Goal: Check status: Check status

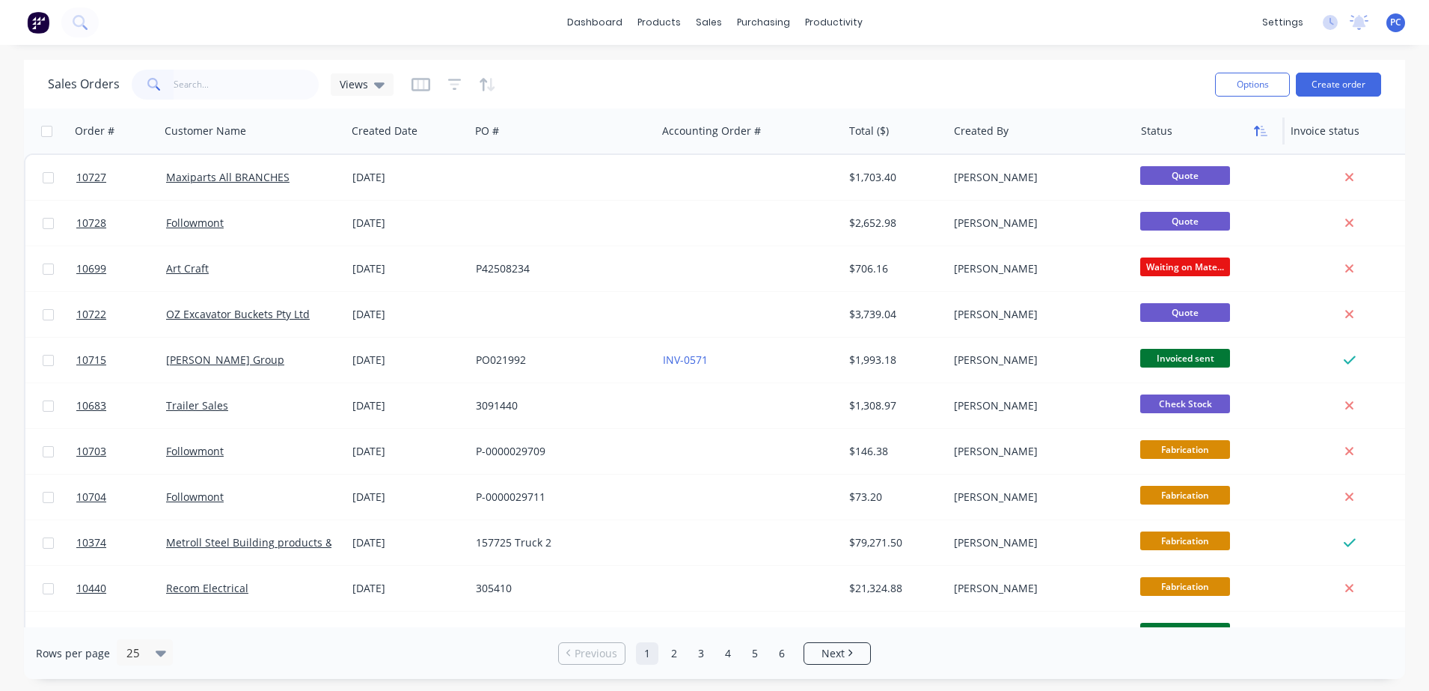
click at [1260, 126] on icon "button" at bounding box center [1260, 131] width 13 height 12
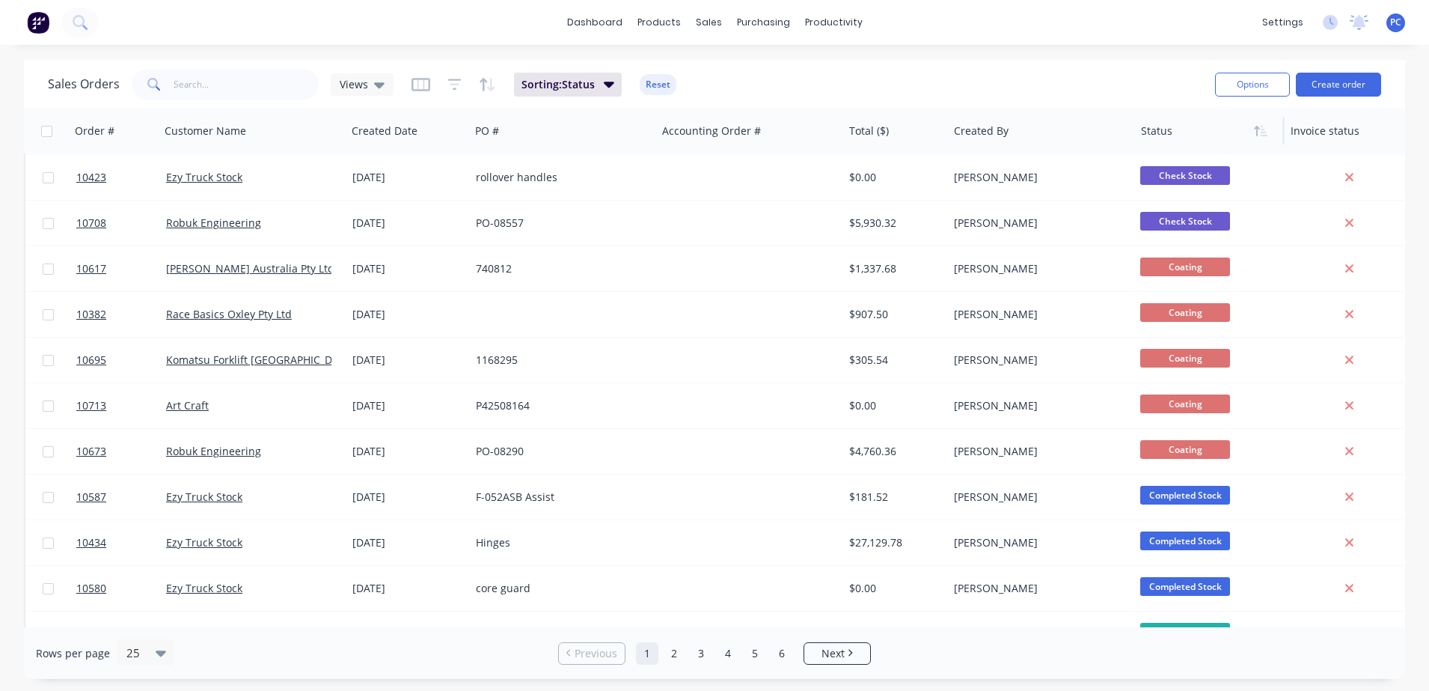
scroll to position [413, 0]
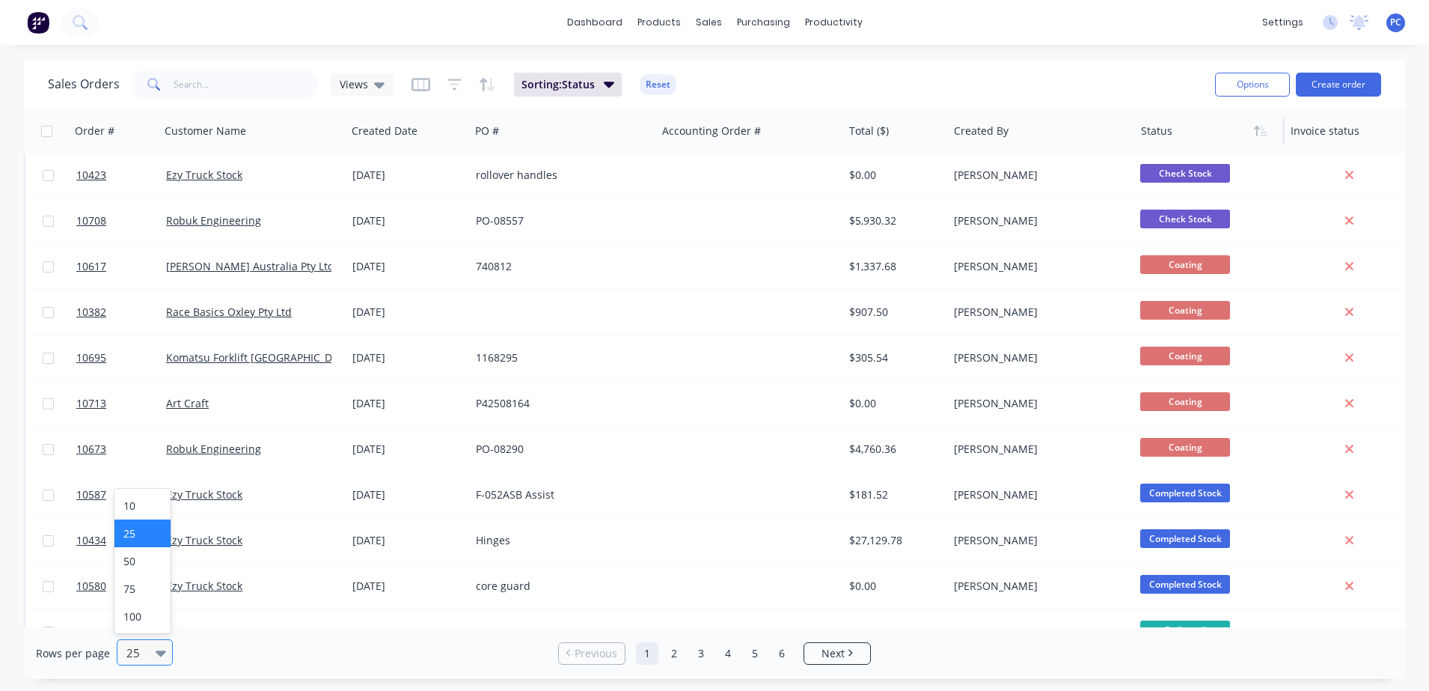
click at [167, 648] on div at bounding box center [164, 652] width 16 height 16
click at [141, 620] on div "100" at bounding box center [142, 616] width 56 height 28
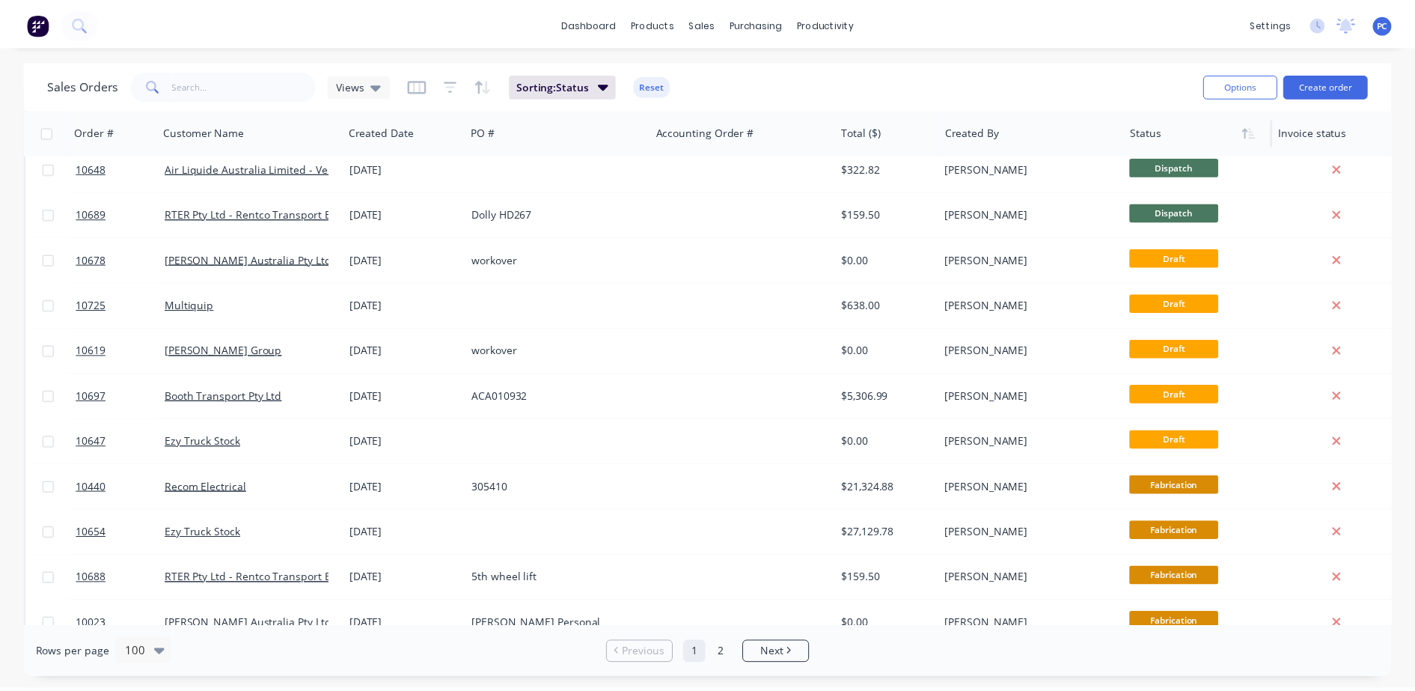
scroll to position [1157, 0]
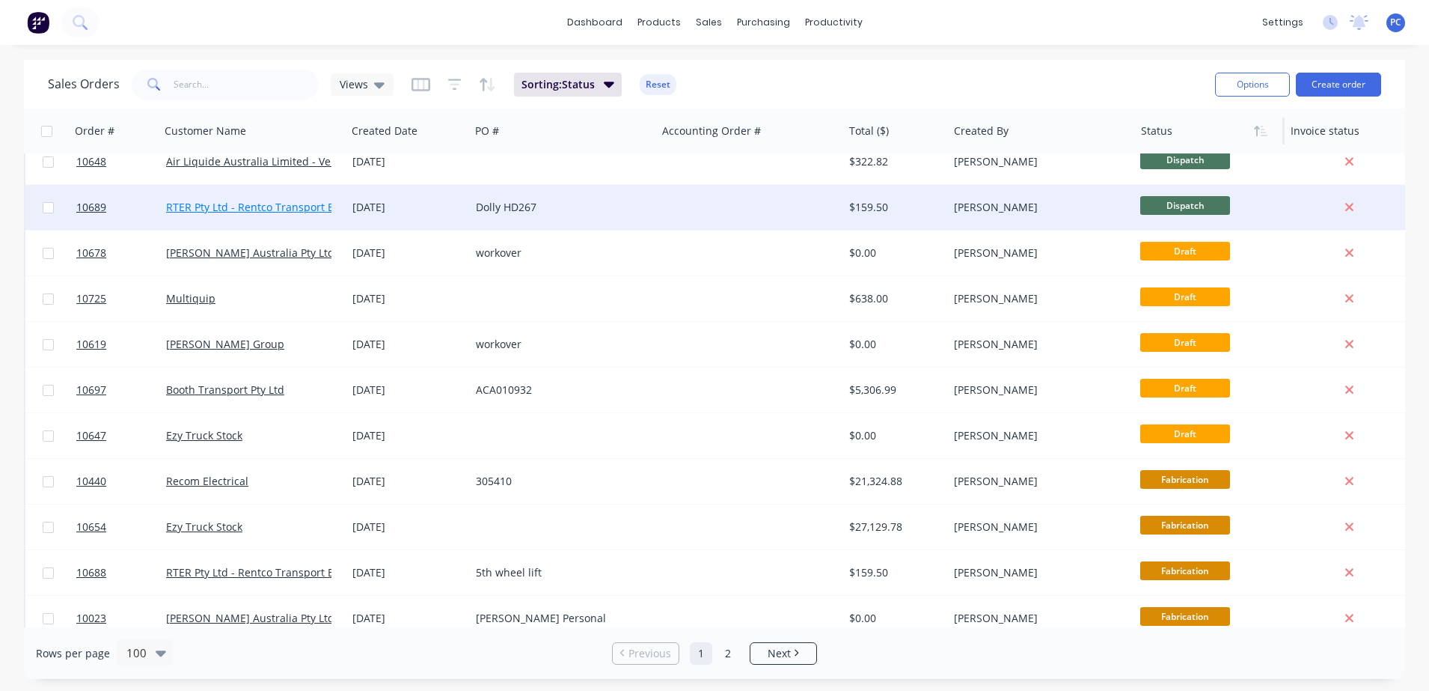
click at [277, 212] on link "RTER Pty Ltd - Rentco Transport Equipment Rentals" at bounding box center [294, 207] width 257 height 14
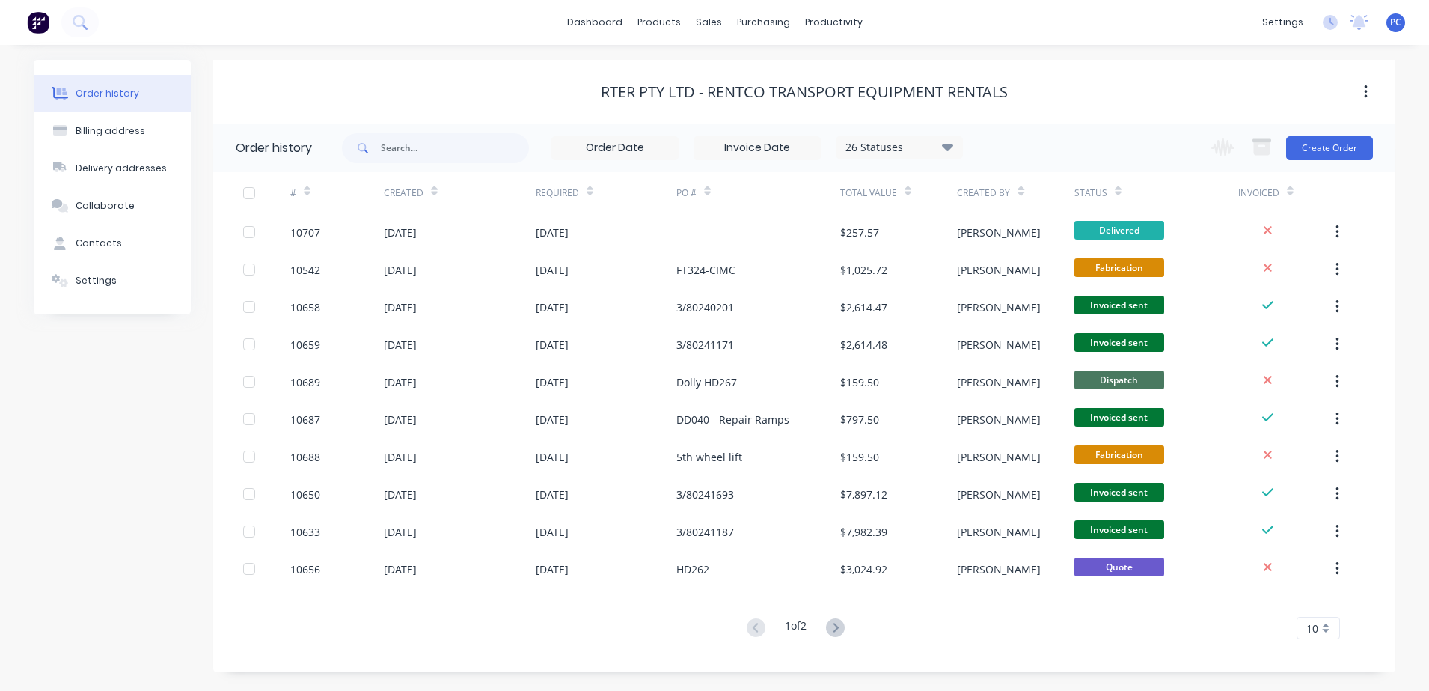
click at [495, 233] on div "[DATE]" at bounding box center [460, 231] width 152 height 37
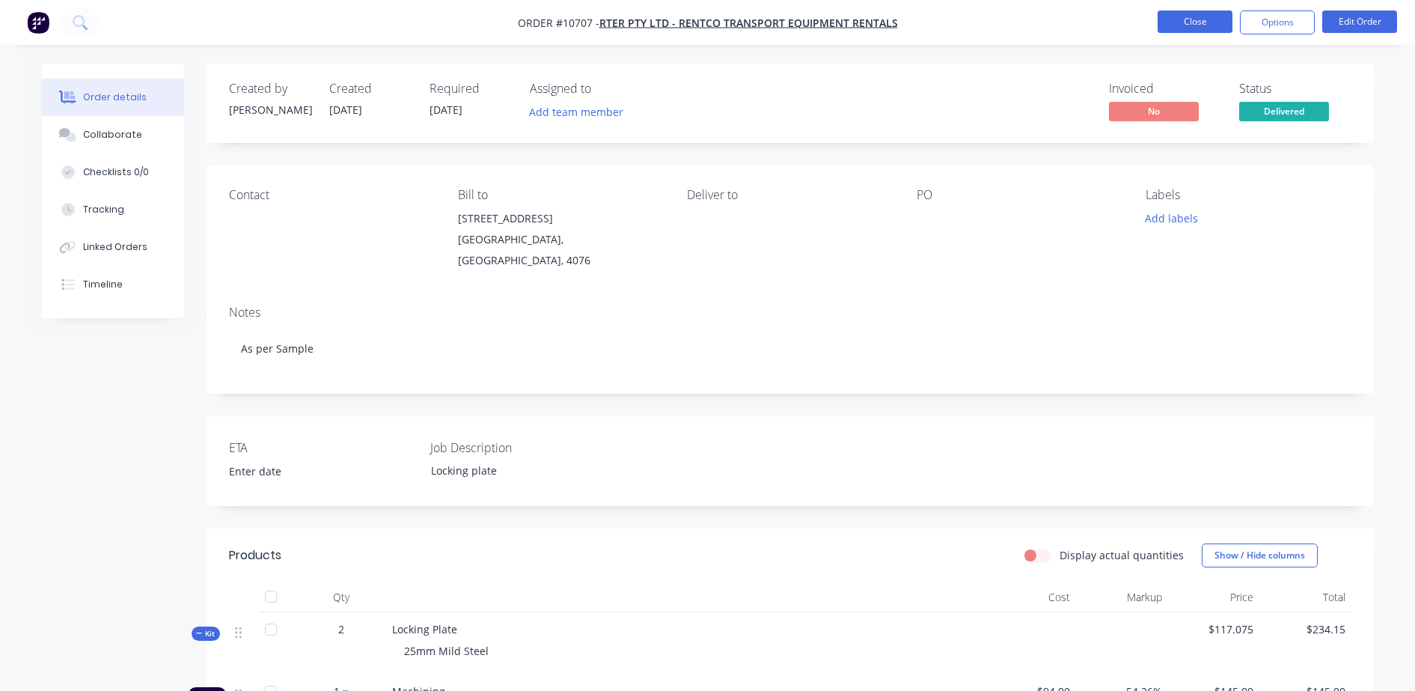
click at [1225, 20] on button "Close" at bounding box center [1195, 21] width 75 height 22
click at [1200, 25] on button "Close" at bounding box center [1195, 21] width 75 height 22
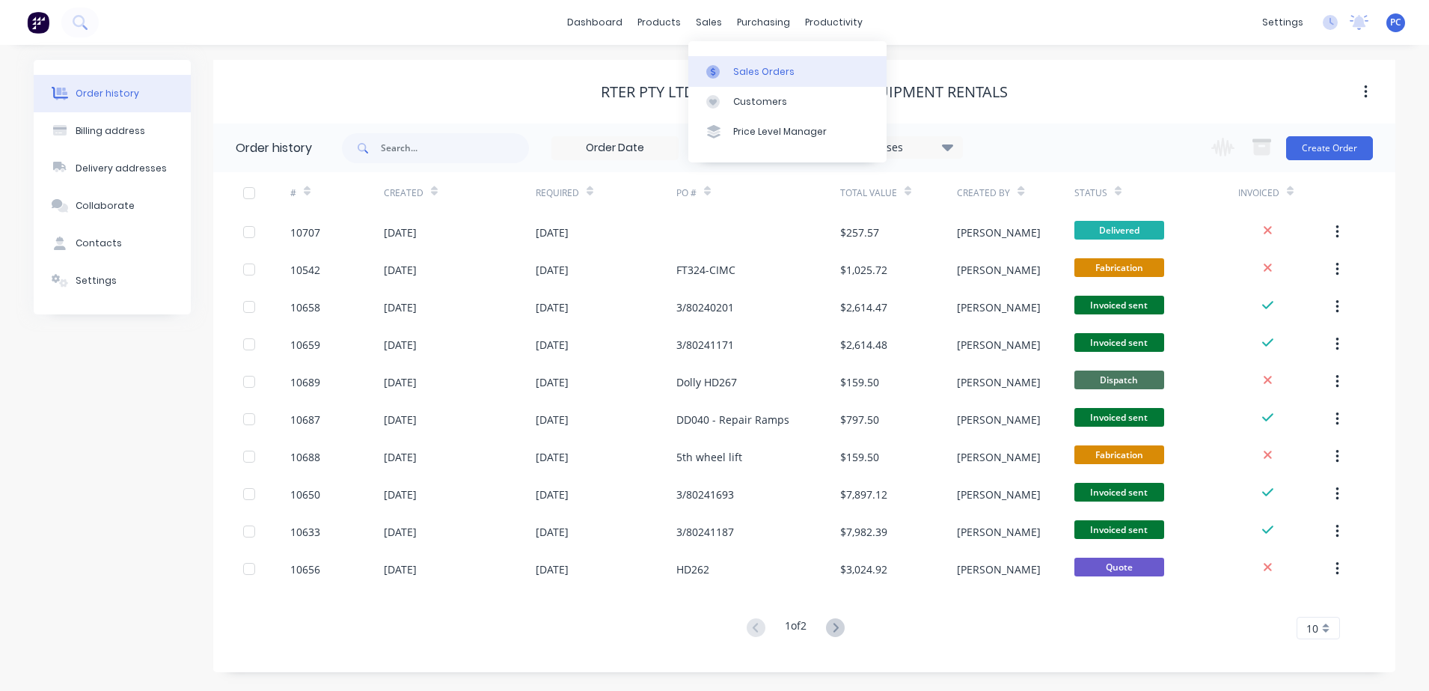
click at [730, 61] on link "Sales Orders" at bounding box center [787, 71] width 198 height 30
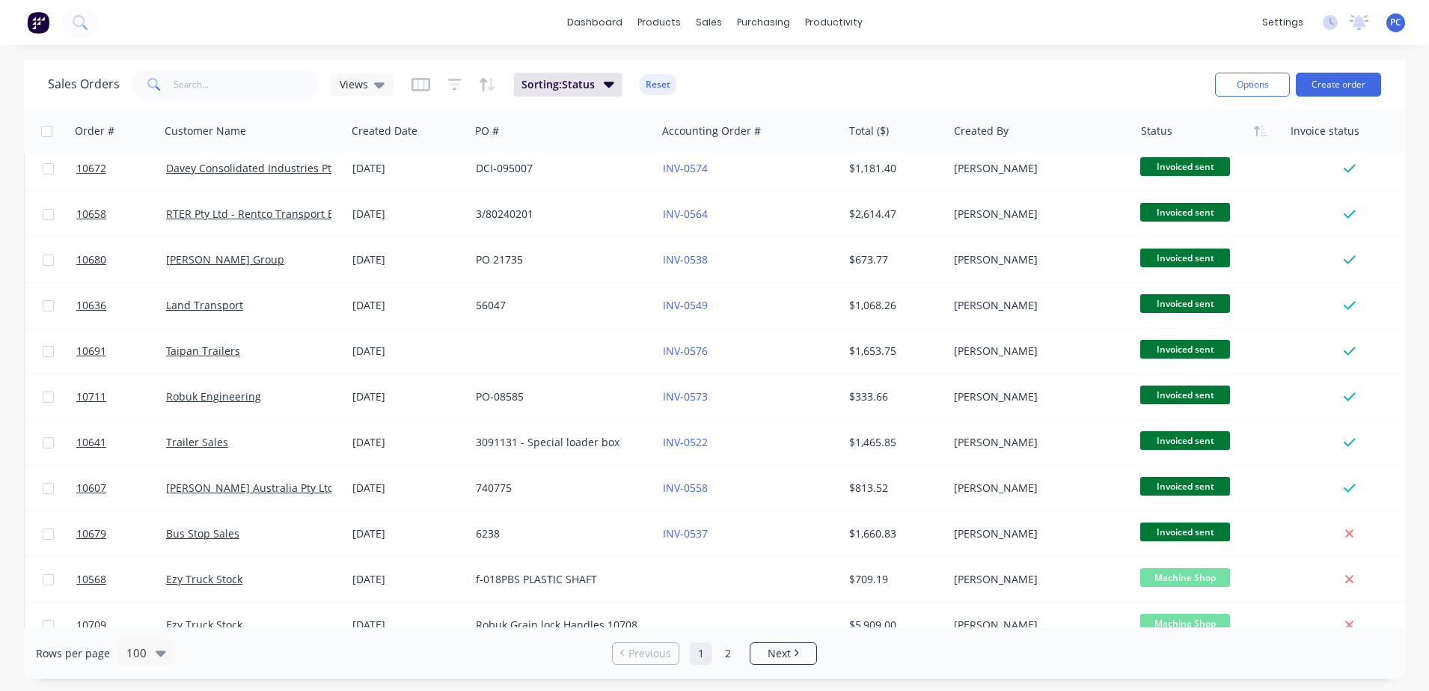
scroll to position [4098, 0]
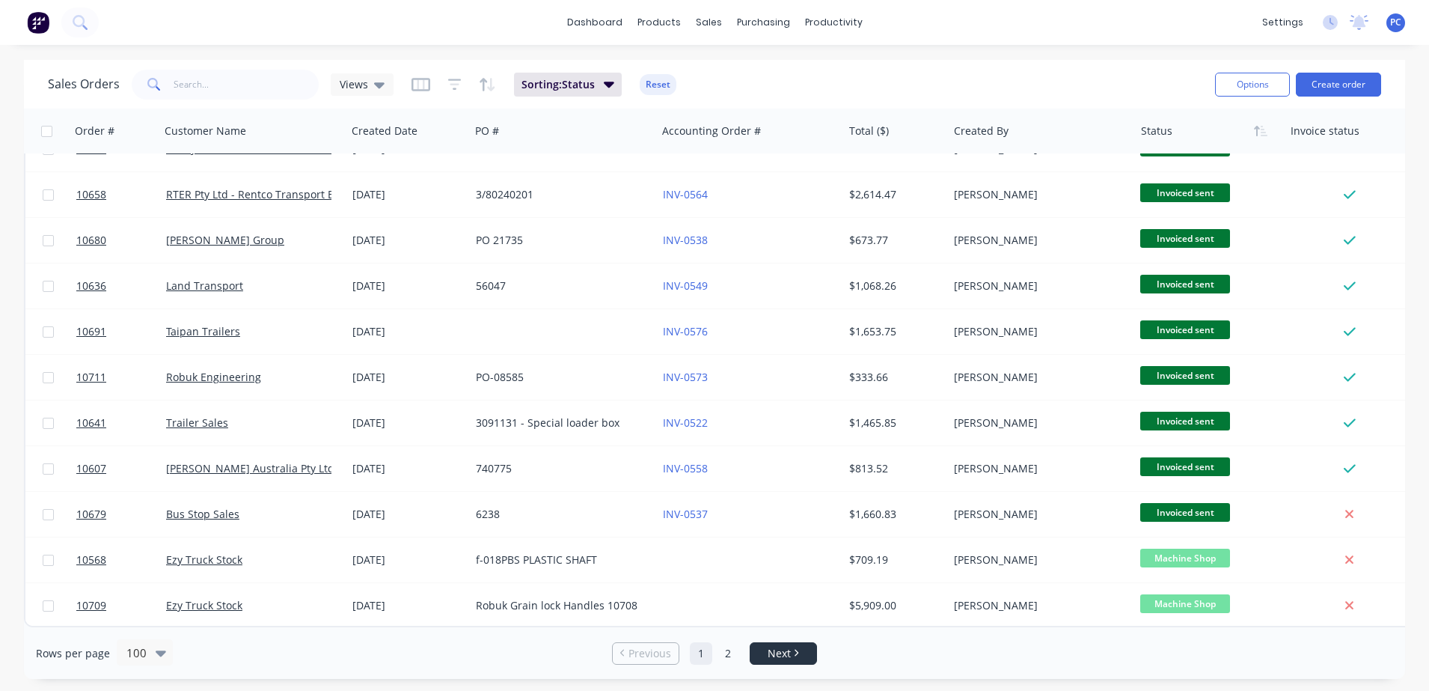
click at [778, 656] on span "Next" at bounding box center [779, 653] width 23 height 15
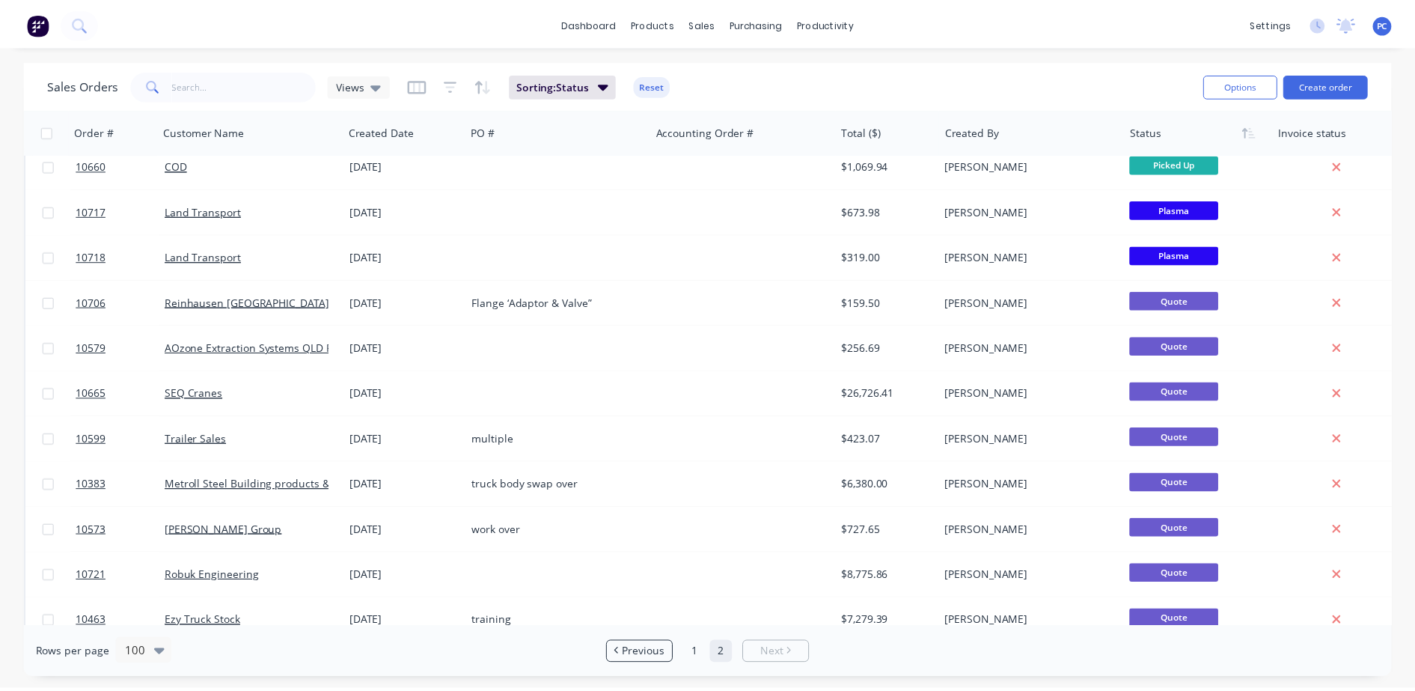
scroll to position [0, 0]
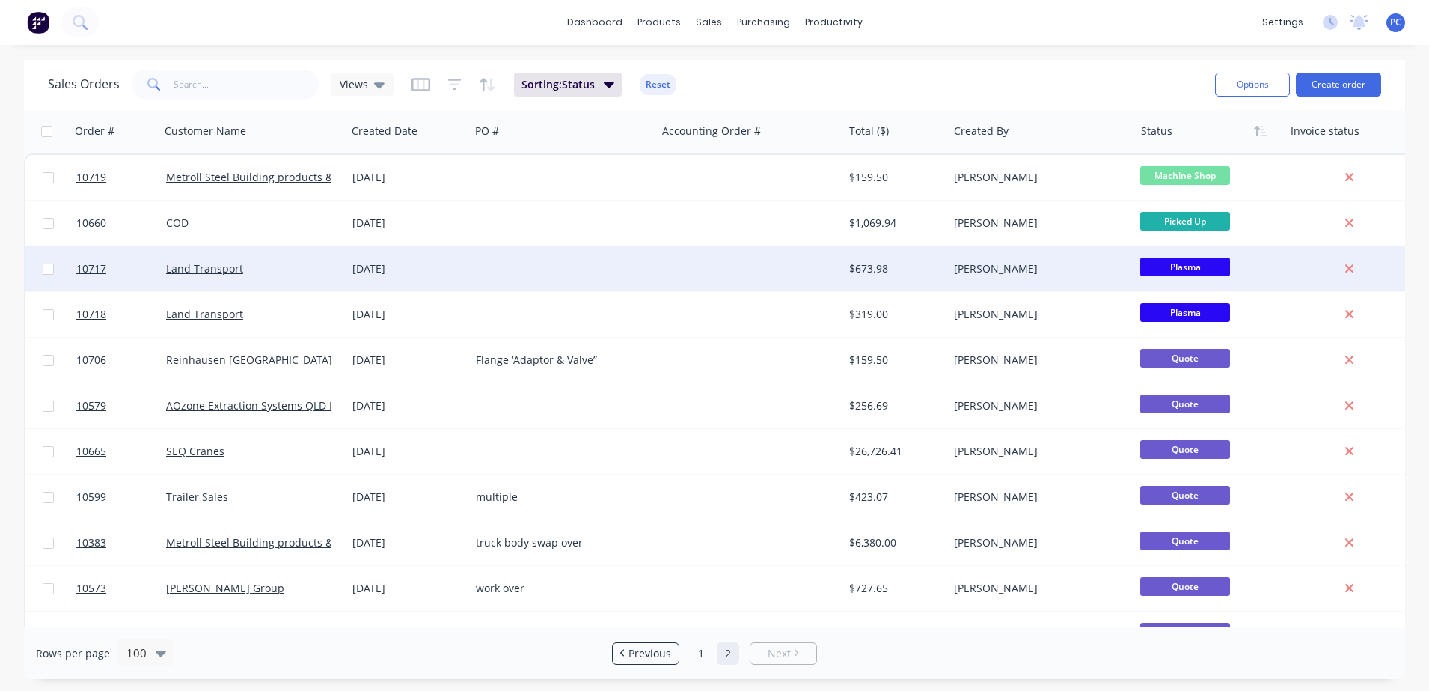
click at [466, 260] on div "[DATE]" at bounding box center [407, 268] width 123 height 45
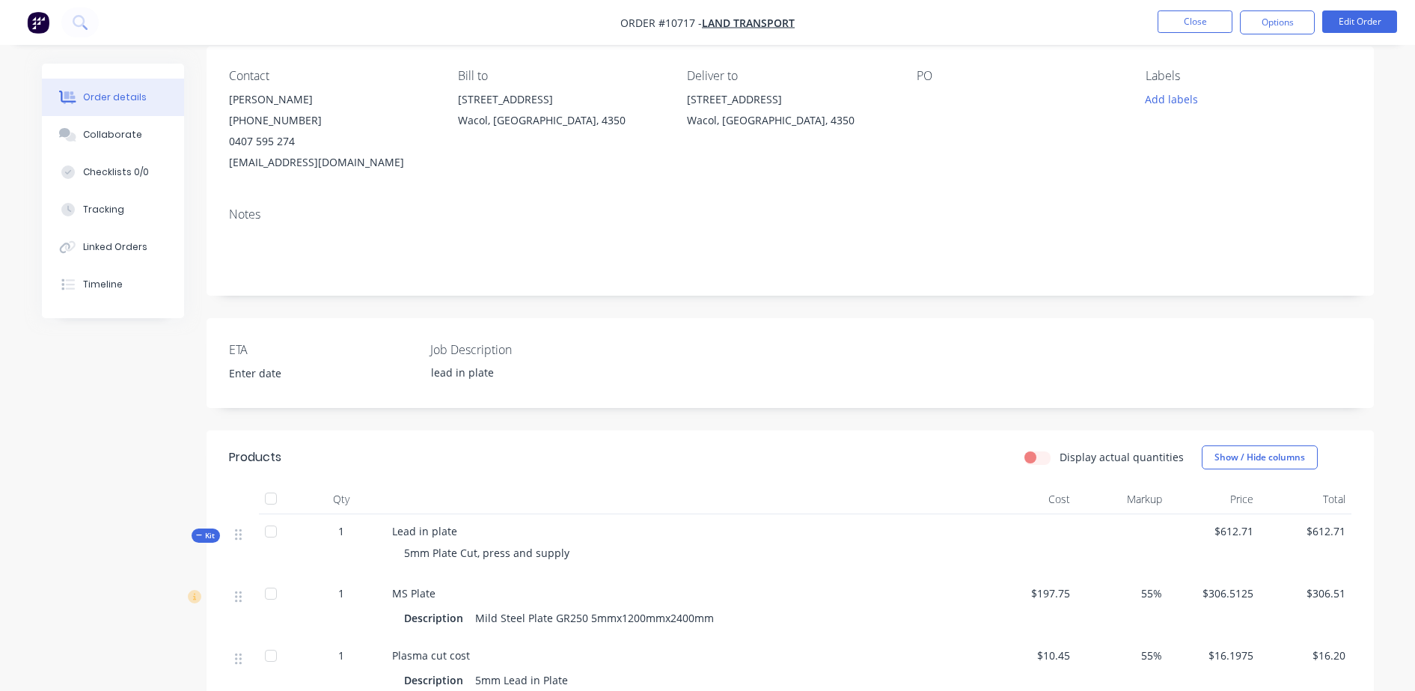
scroll to position [106, 0]
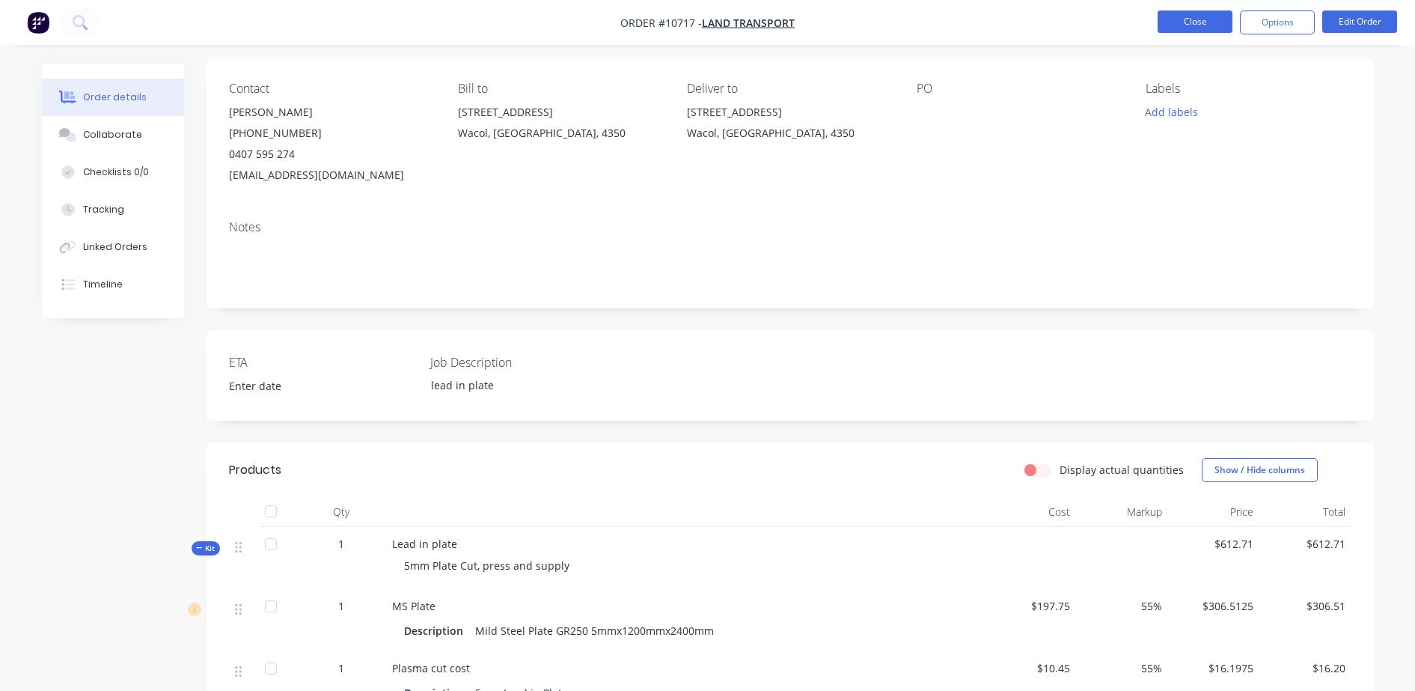
click at [1196, 17] on button "Close" at bounding box center [1195, 21] width 75 height 22
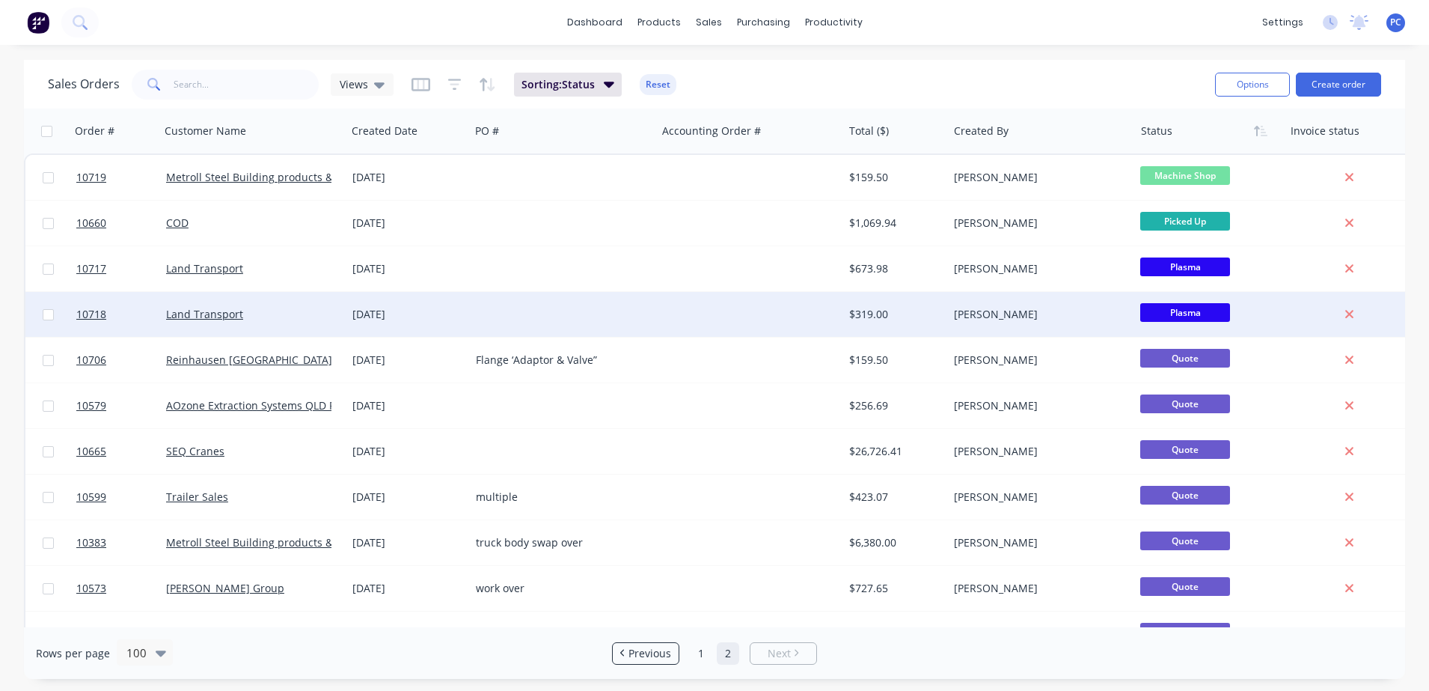
click at [717, 308] on div at bounding box center [750, 314] width 186 height 45
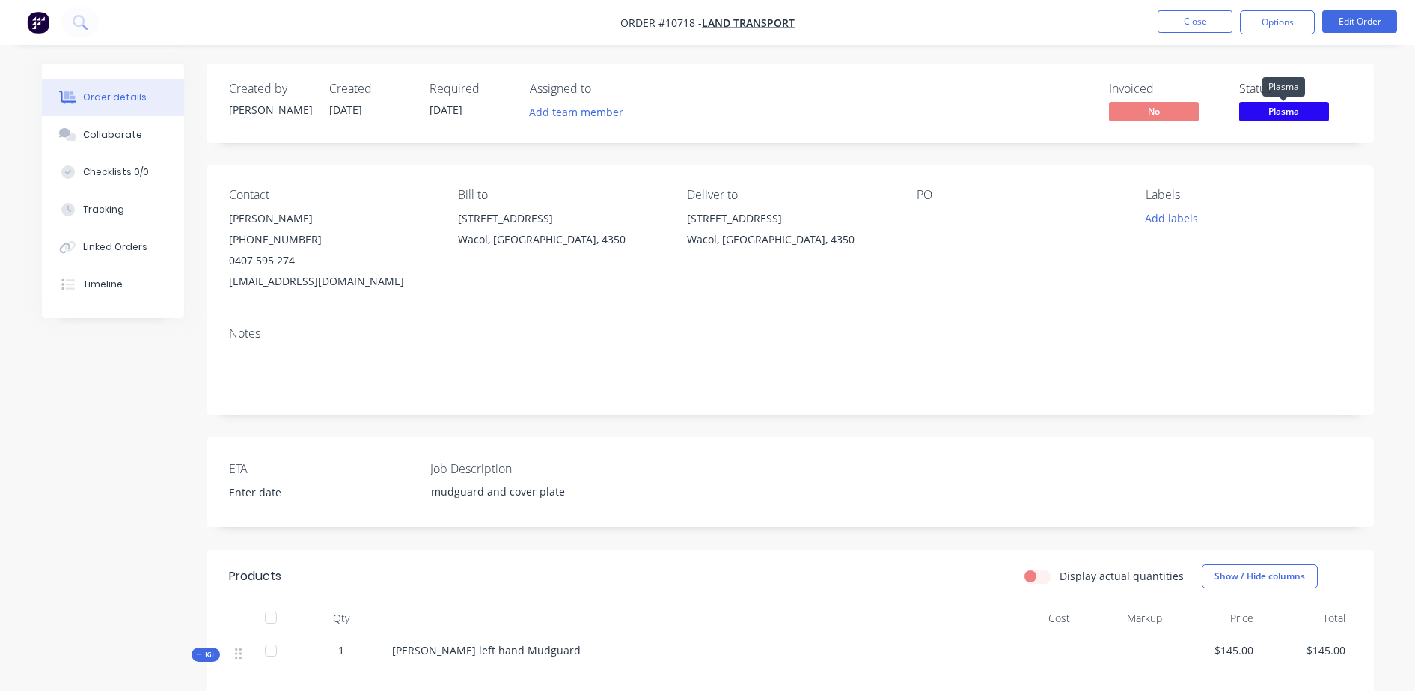
click at [1256, 114] on span "Plasma" at bounding box center [1284, 111] width 90 height 19
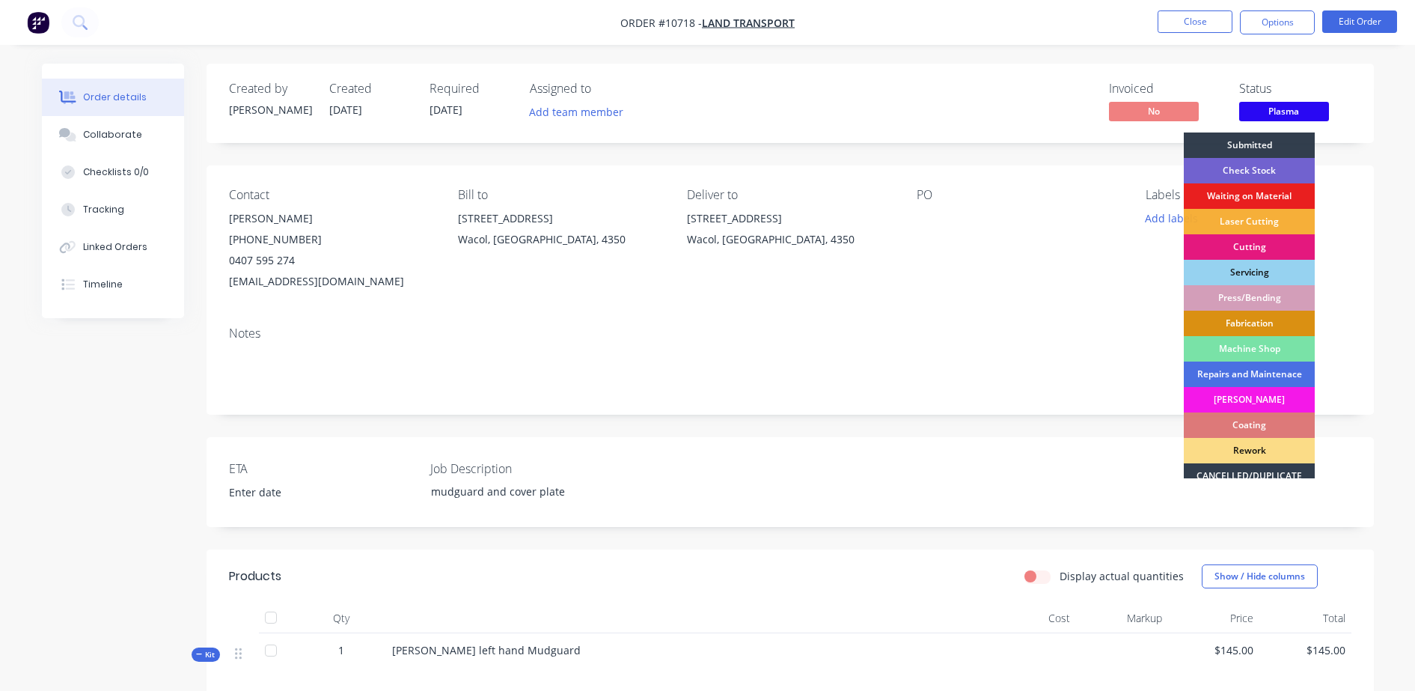
click at [1201, 299] on div "Press/Bending" at bounding box center [1249, 297] width 131 height 25
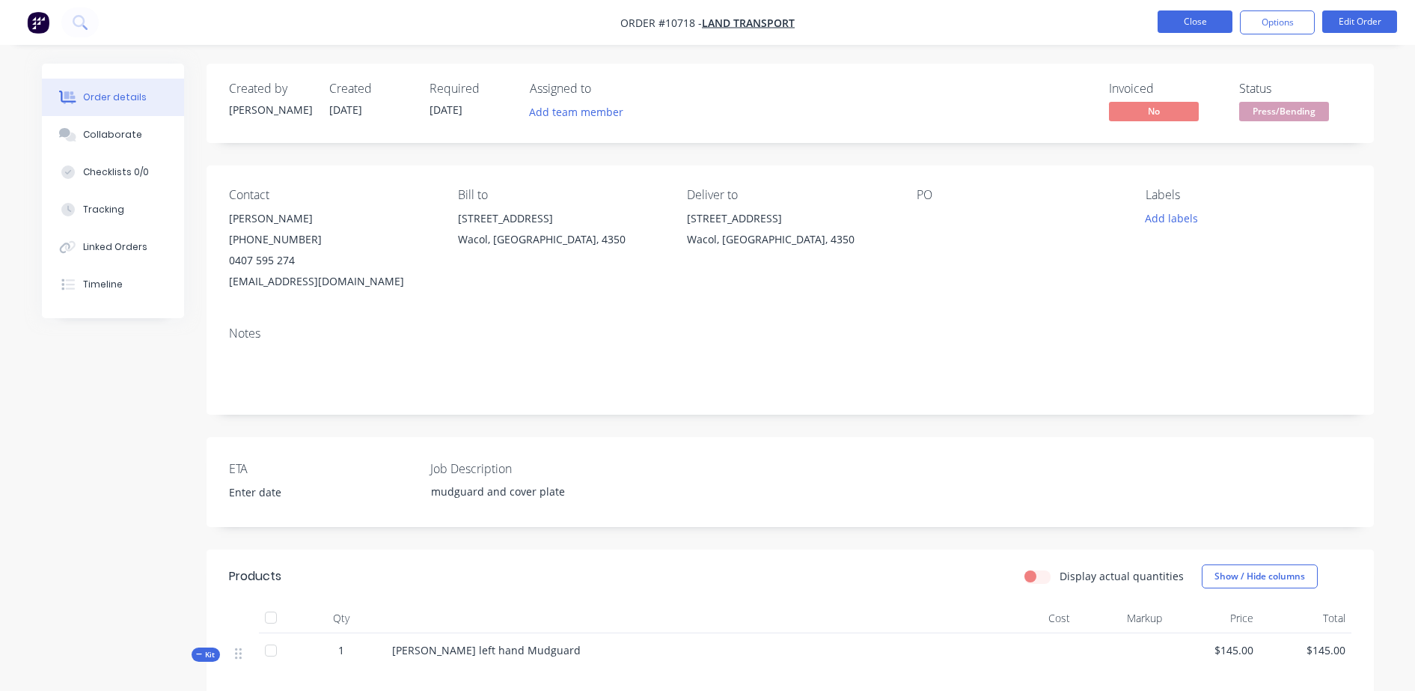
click at [1218, 19] on button "Close" at bounding box center [1195, 21] width 75 height 22
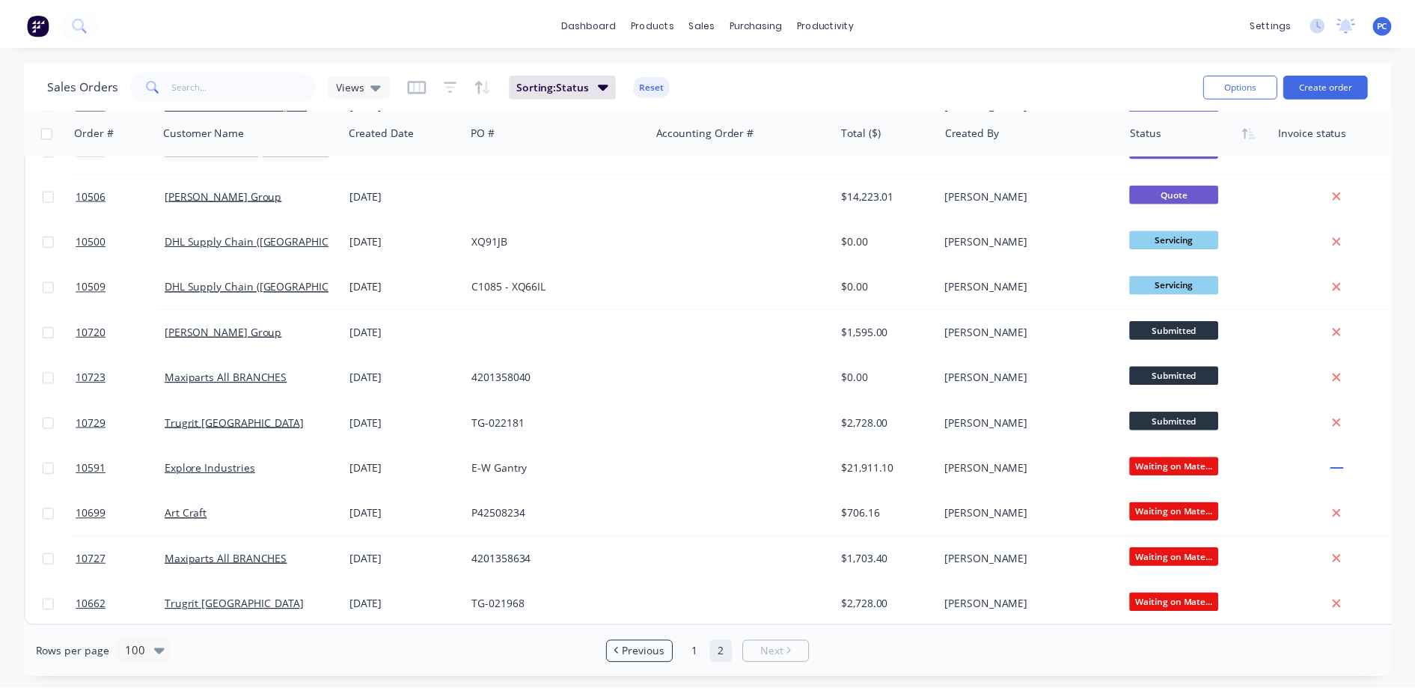
scroll to position [1679, 0]
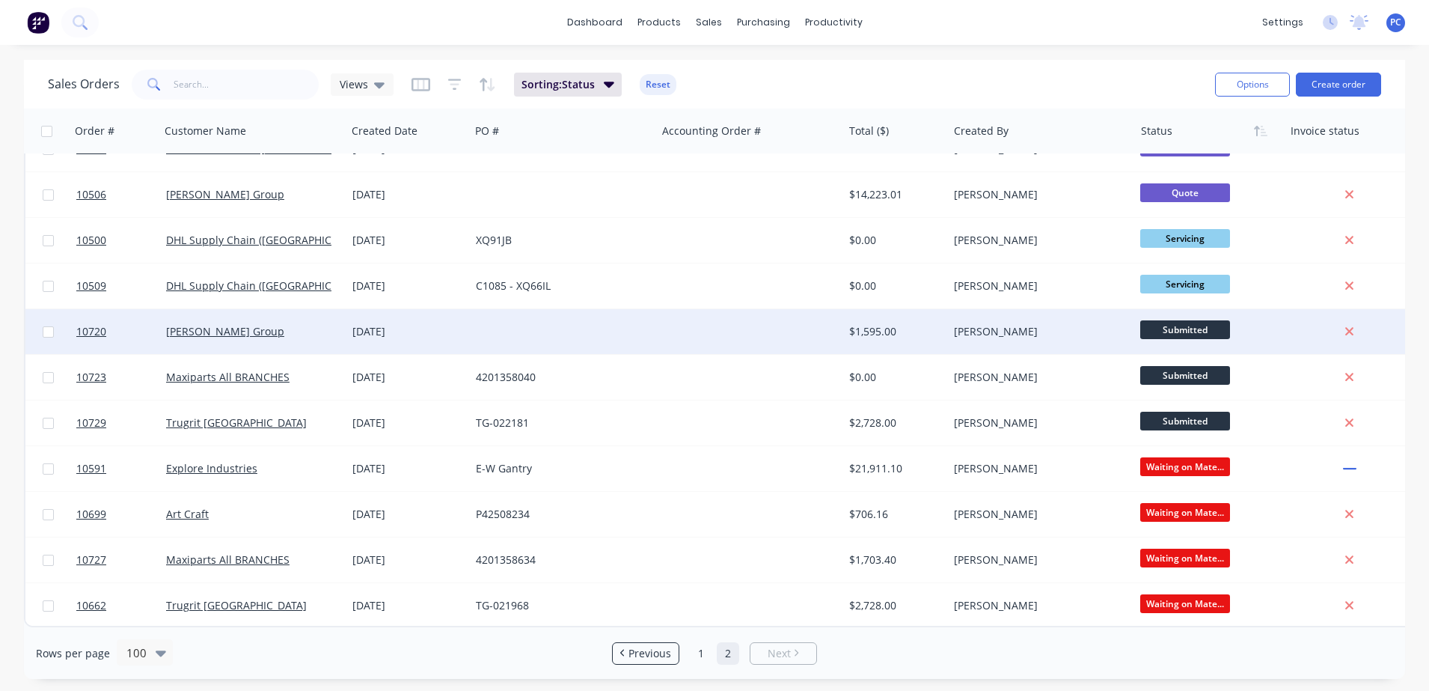
click at [635, 315] on div at bounding box center [563, 331] width 186 height 45
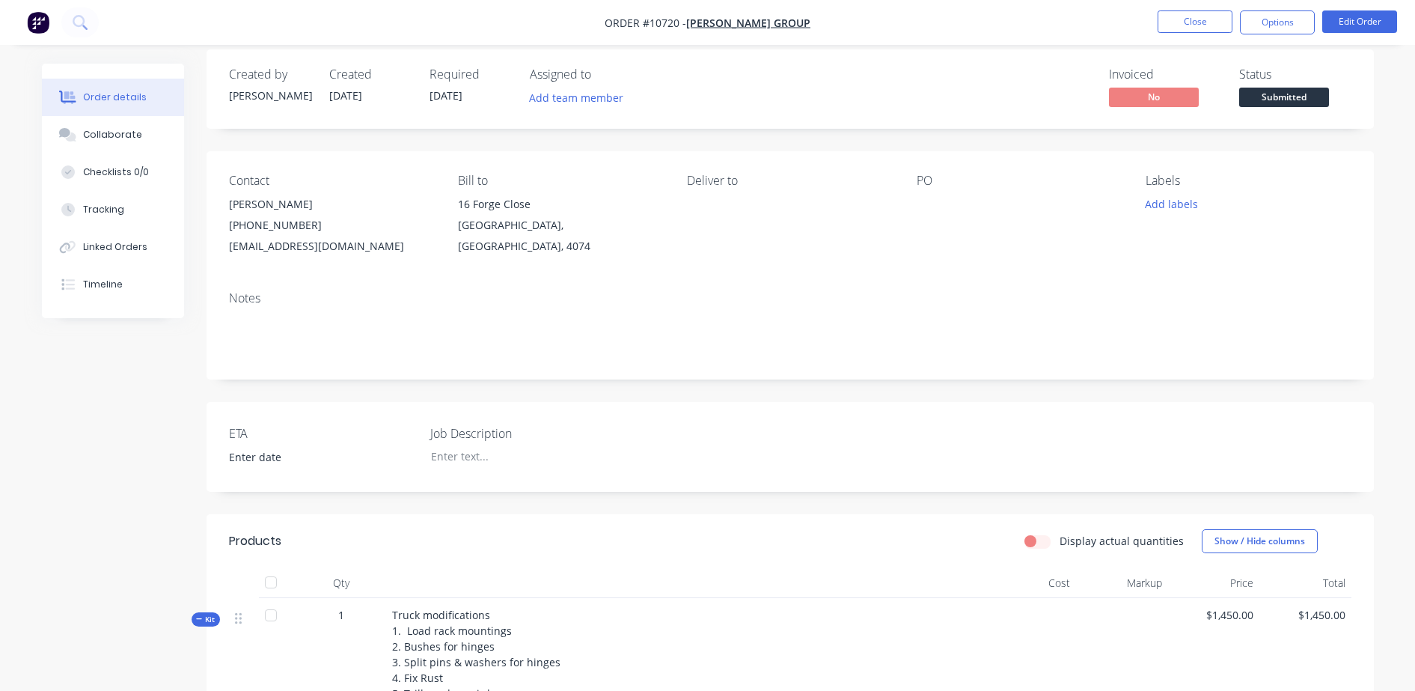
scroll to position [10, 0]
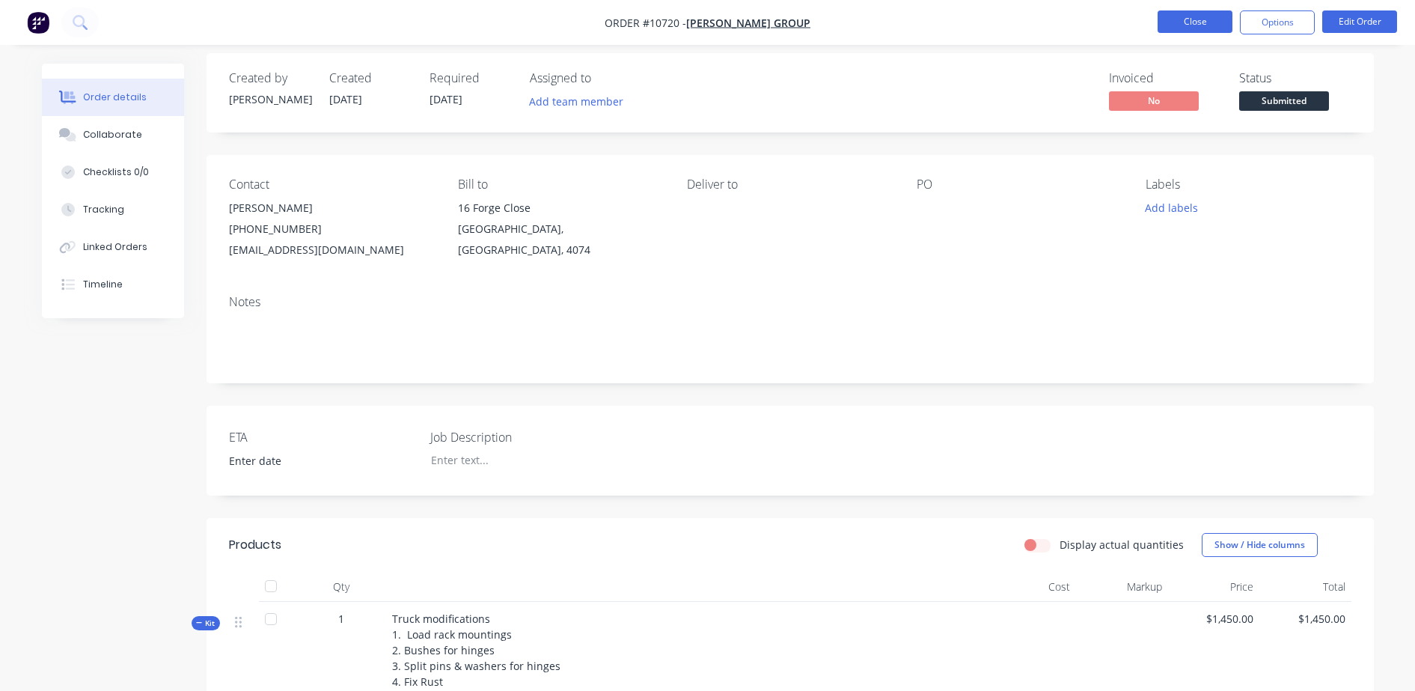
click at [1164, 29] on button "Close" at bounding box center [1195, 21] width 75 height 22
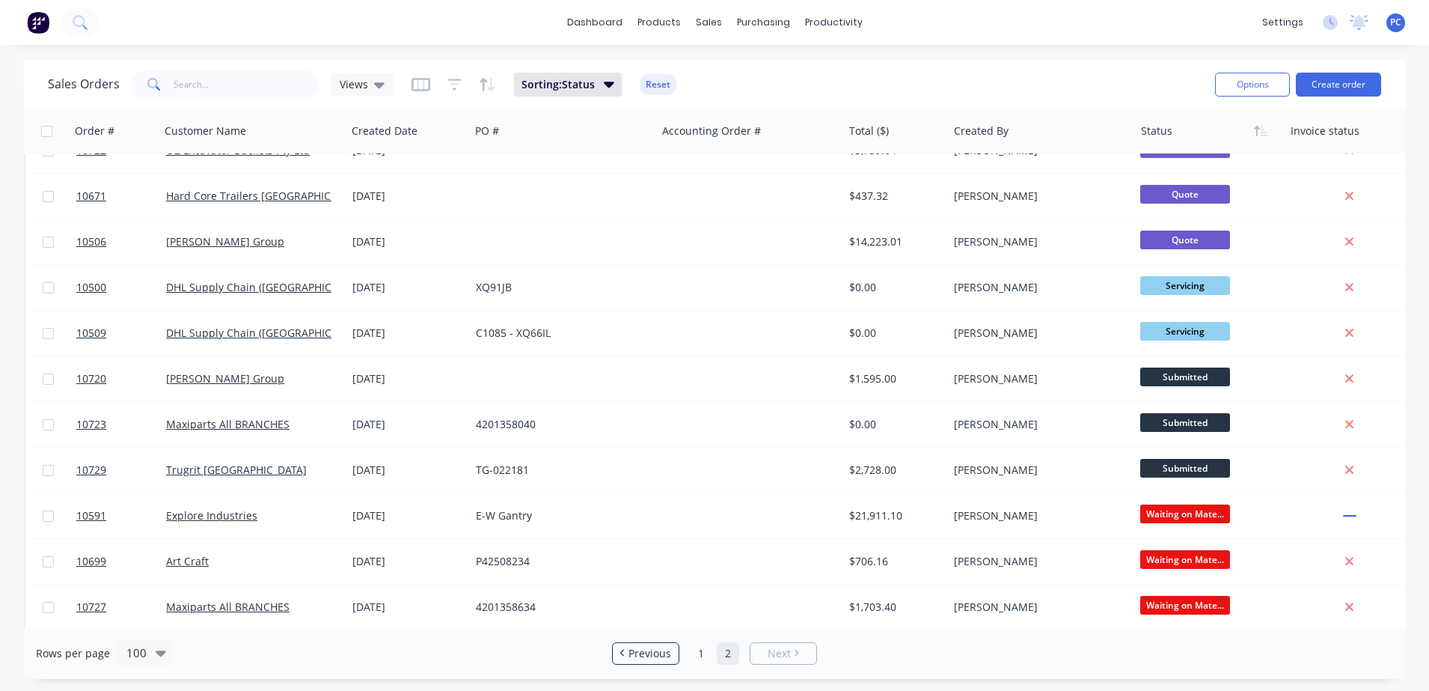
scroll to position [1631, 0]
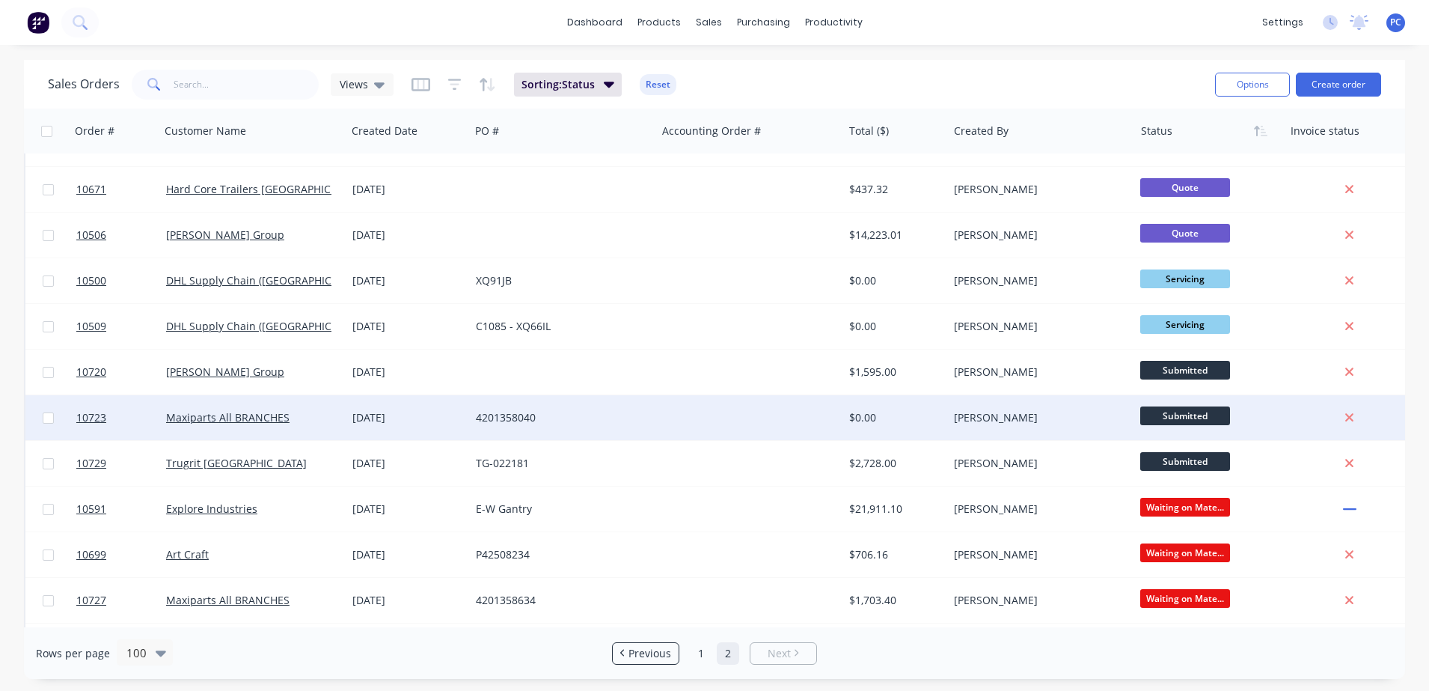
click at [1028, 414] on div "[PERSON_NAME]" at bounding box center [1037, 417] width 166 height 15
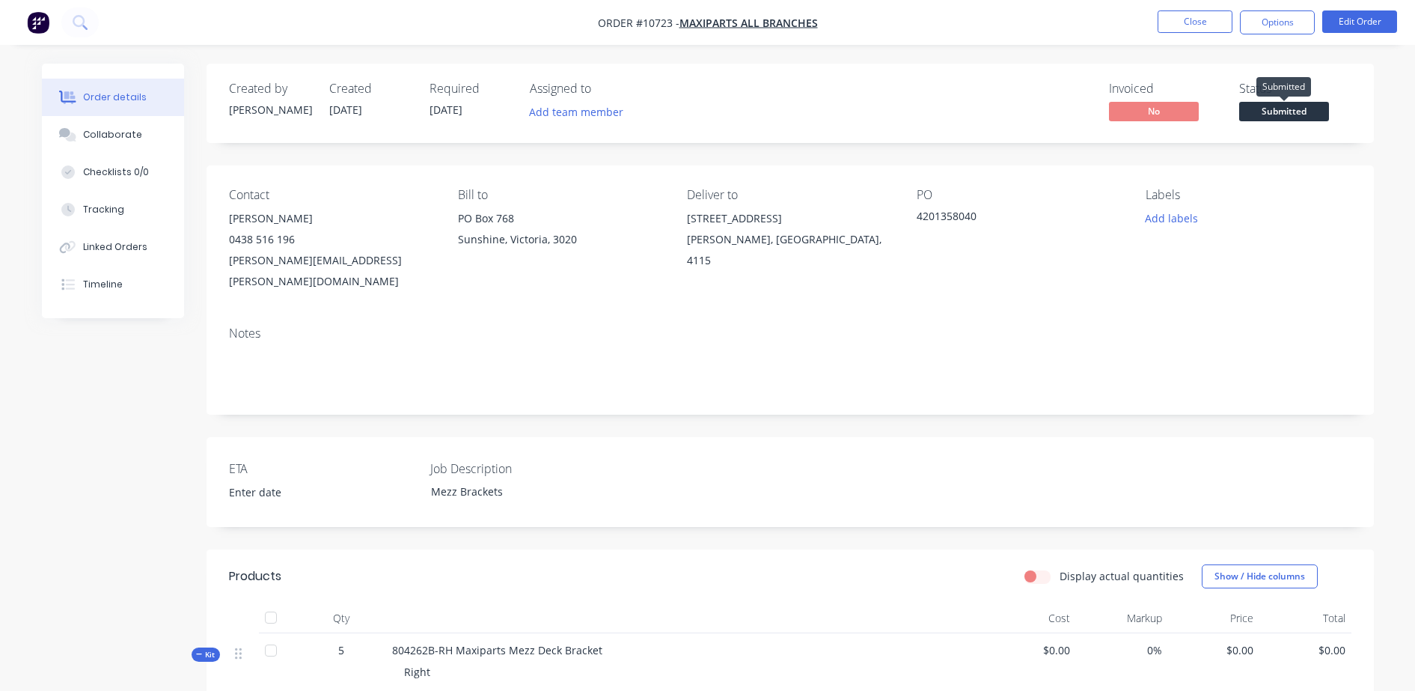
click at [1266, 115] on span "Submitted" at bounding box center [1284, 111] width 90 height 19
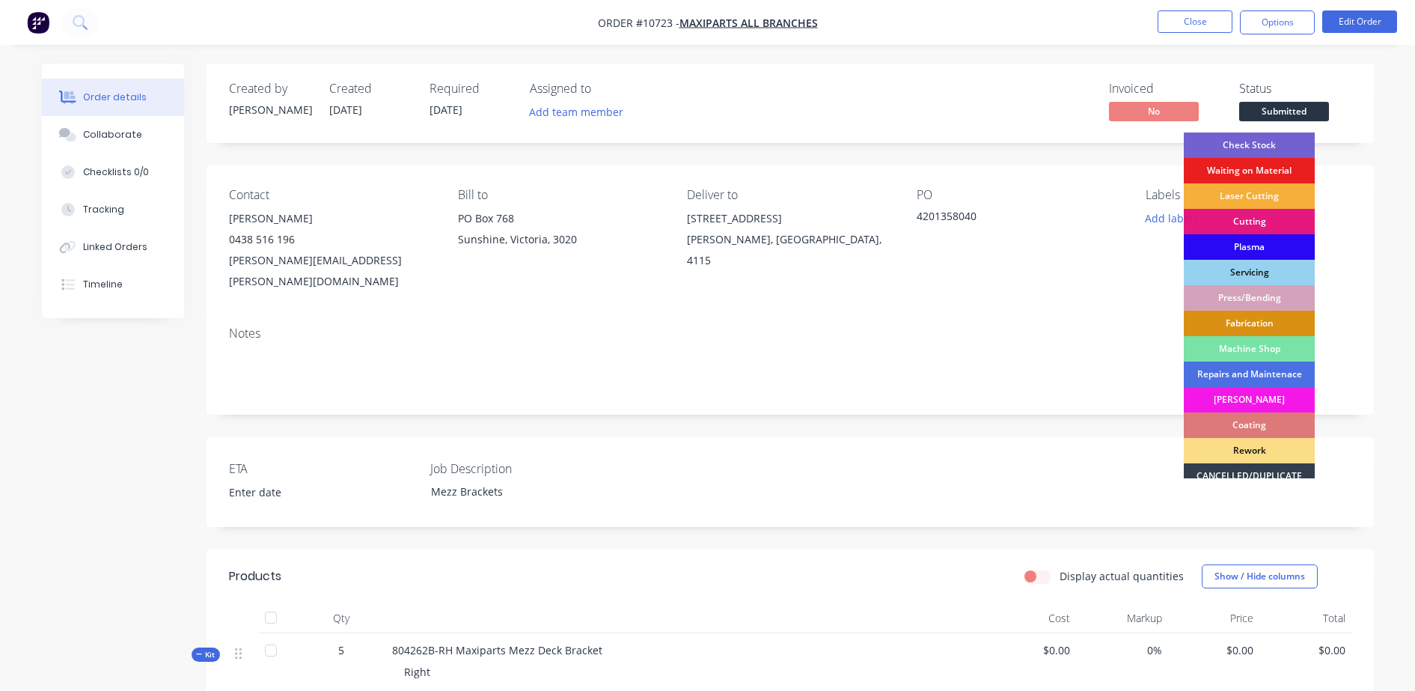
click at [1220, 248] on div "Plasma" at bounding box center [1249, 246] width 131 height 25
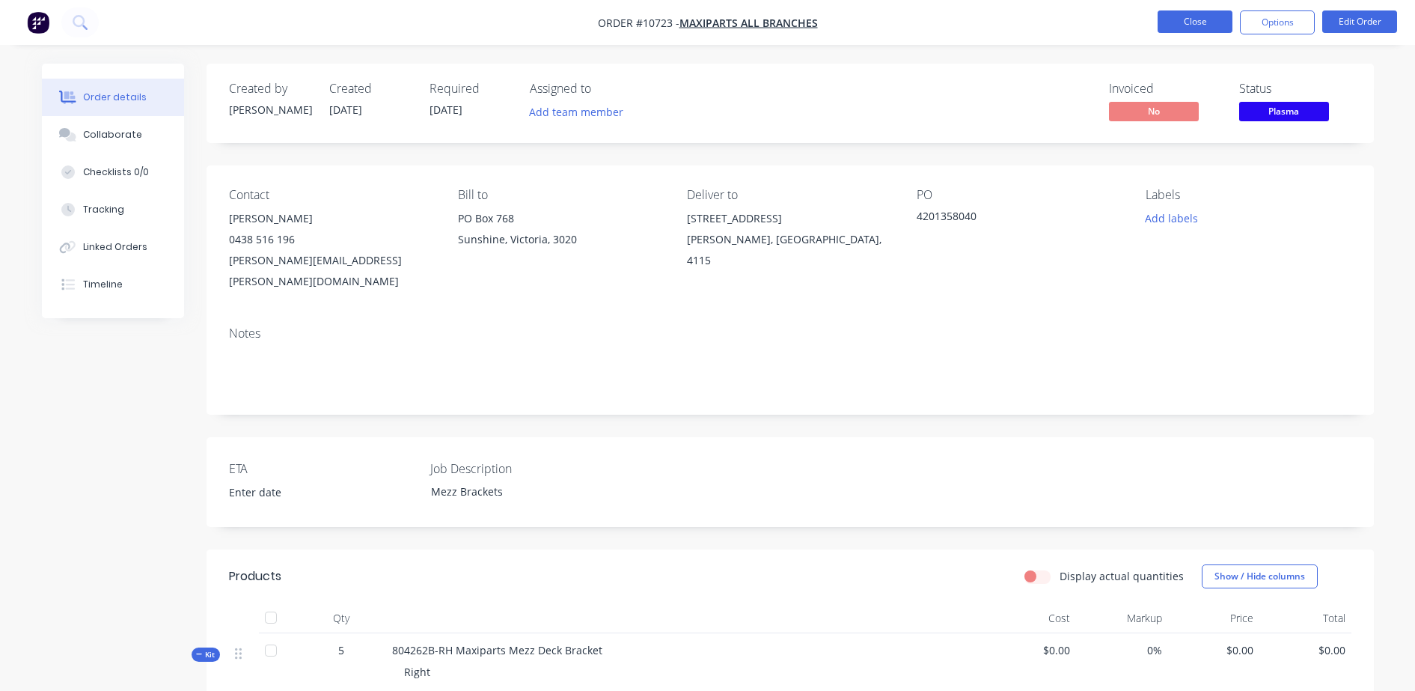
click at [1204, 14] on button "Close" at bounding box center [1195, 21] width 75 height 22
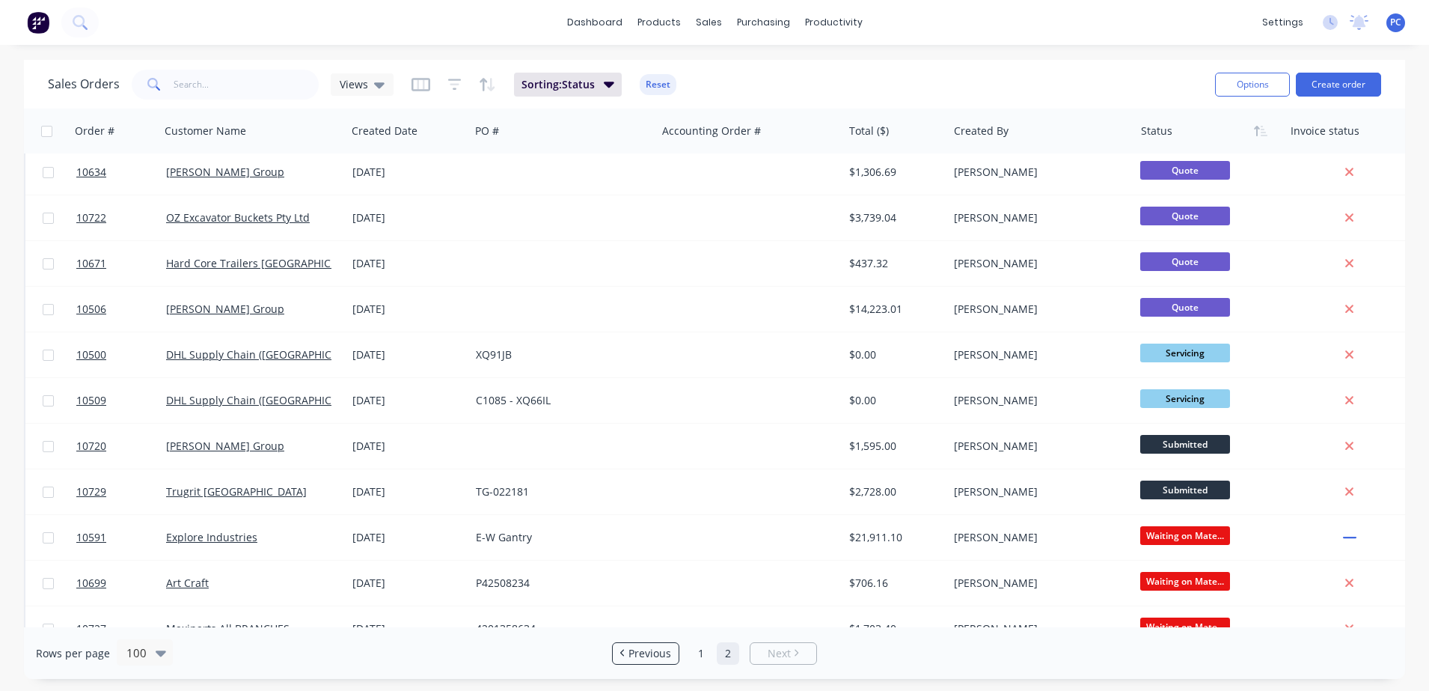
scroll to position [1612, 0]
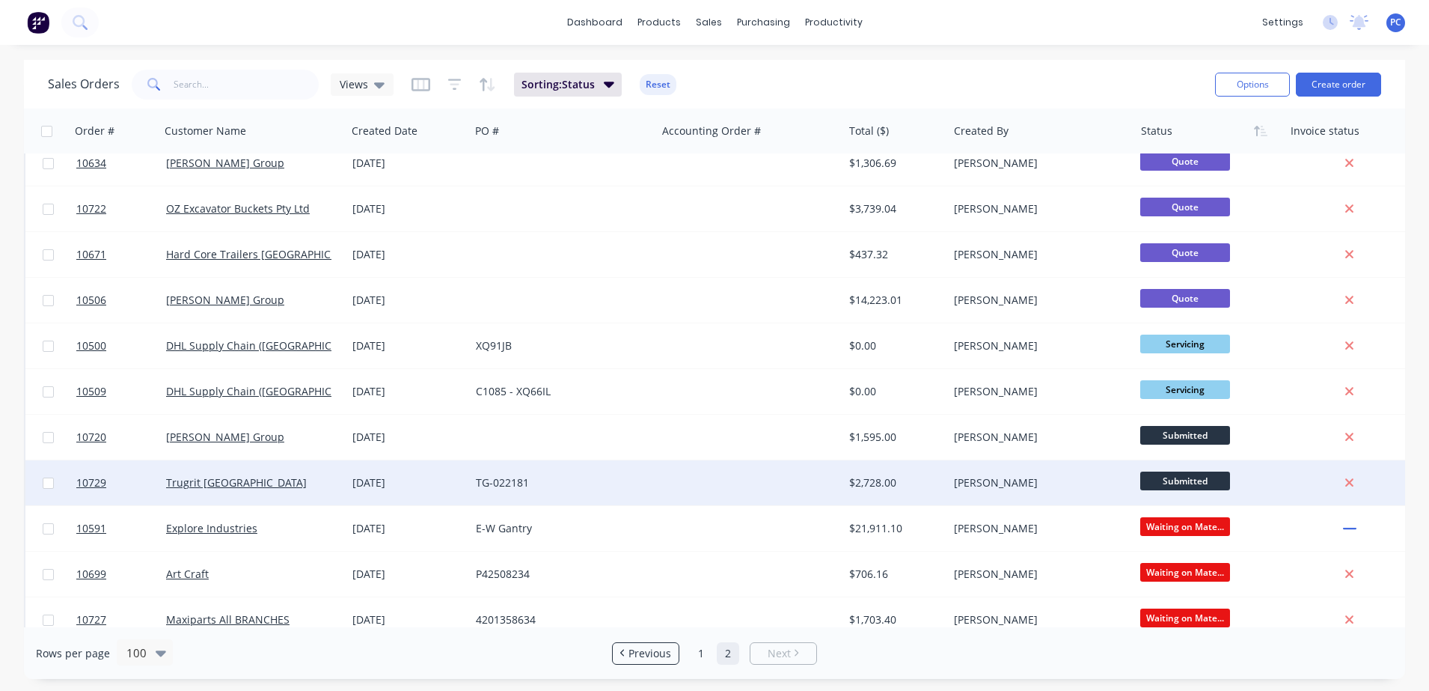
click at [768, 483] on div at bounding box center [750, 482] width 186 height 45
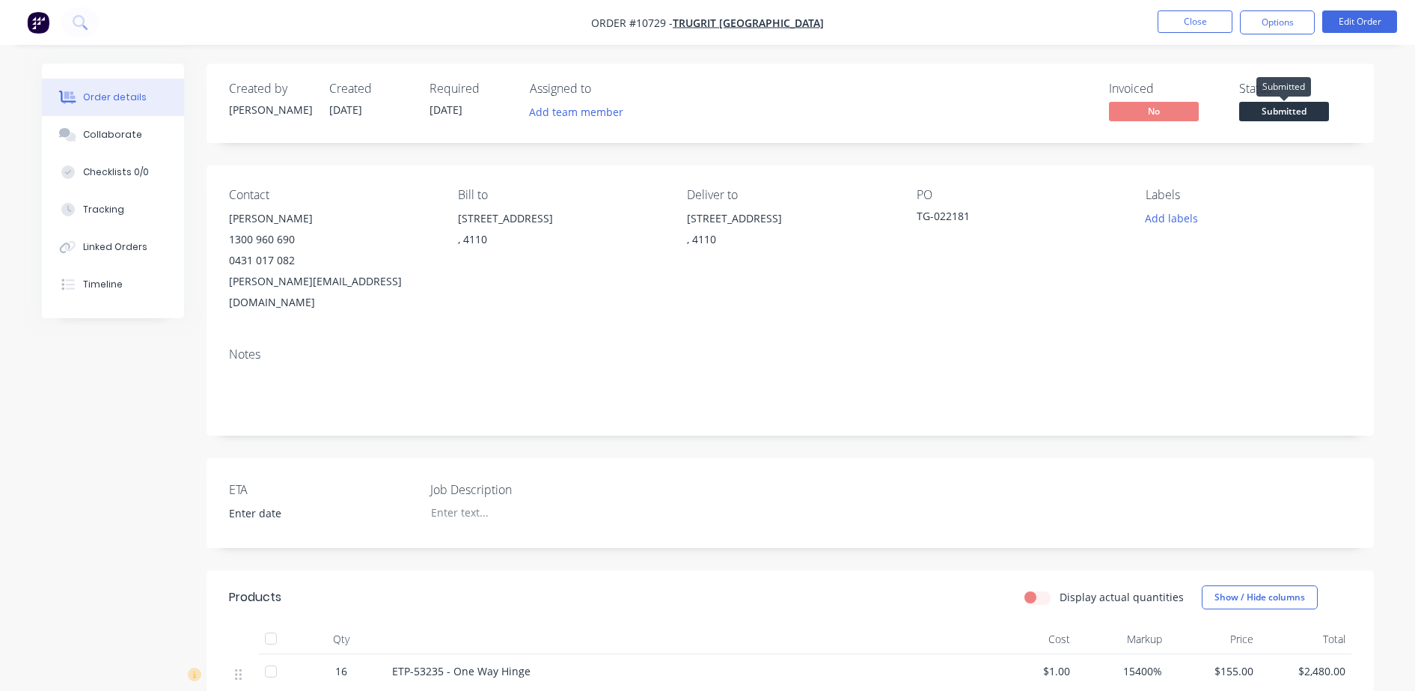
click at [1295, 107] on span "Submitted" at bounding box center [1284, 111] width 90 height 19
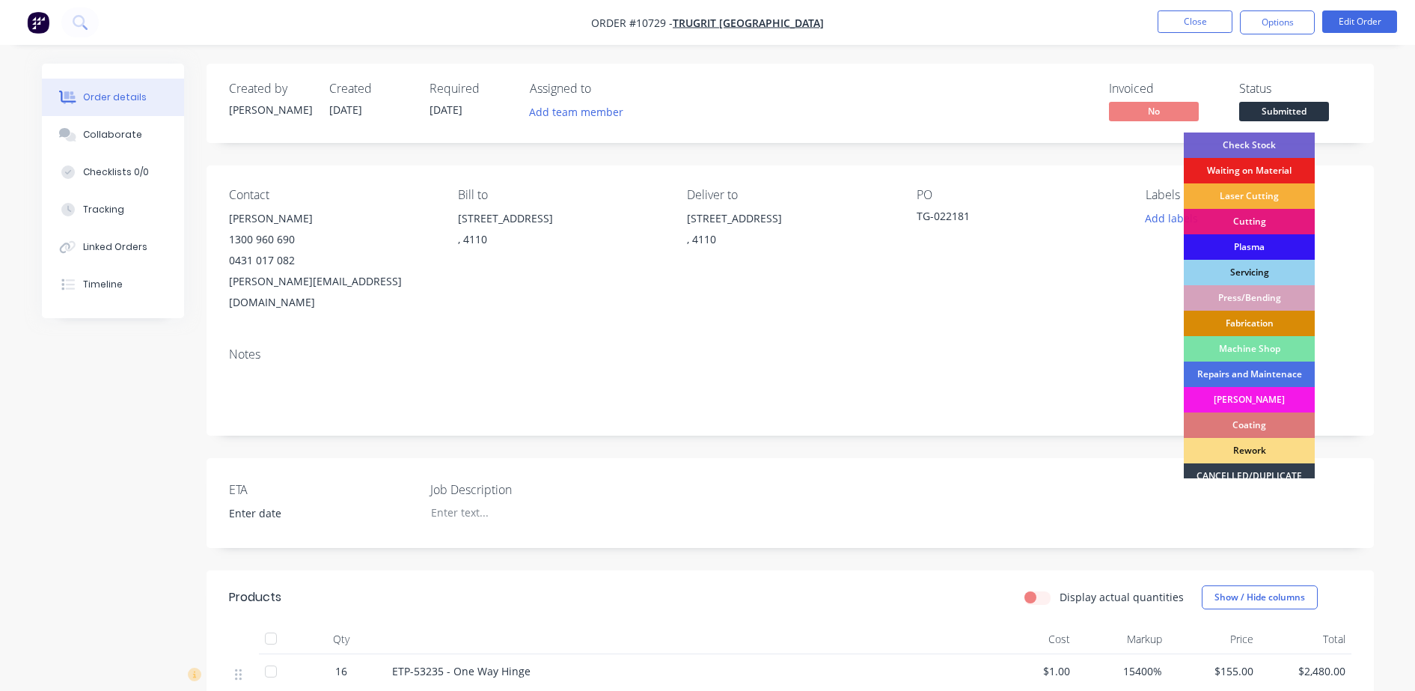
click at [1211, 315] on div "Fabrication" at bounding box center [1249, 323] width 131 height 25
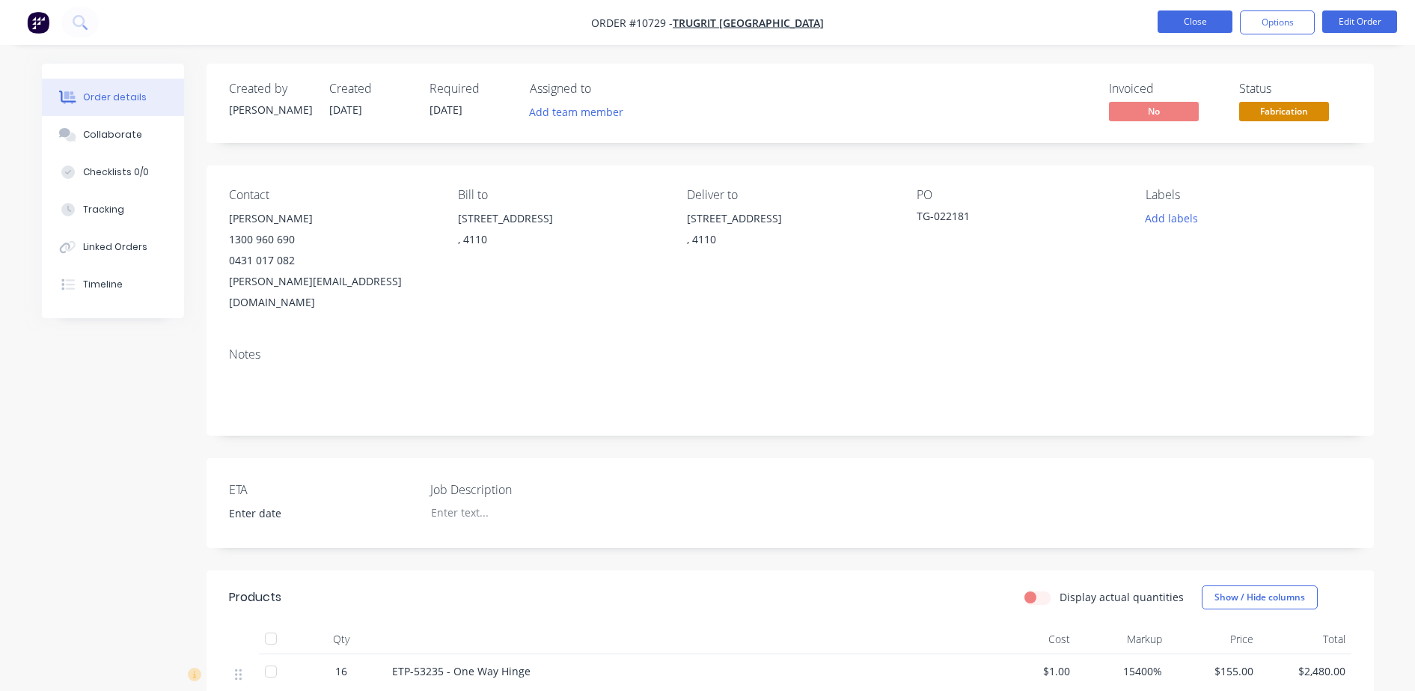
click at [1200, 26] on button "Close" at bounding box center [1195, 21] width 75 height 22
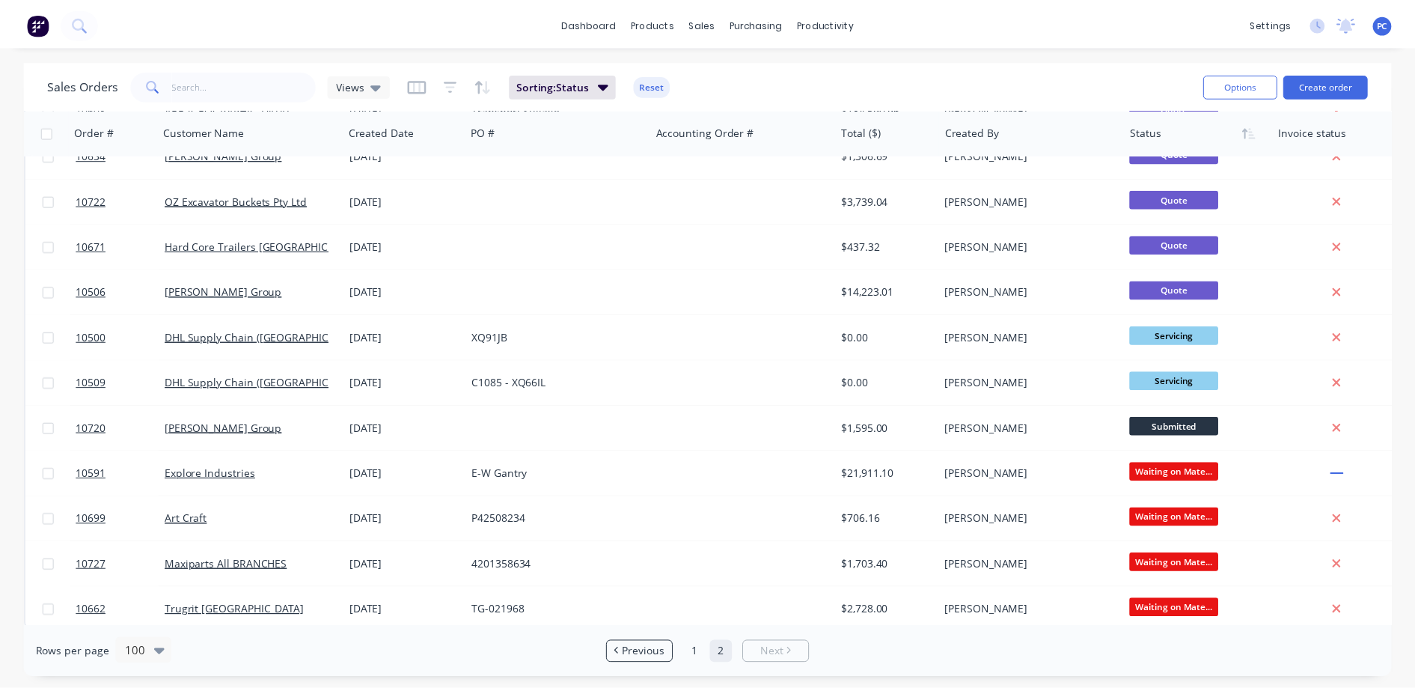
scroll to position [1679, 0]
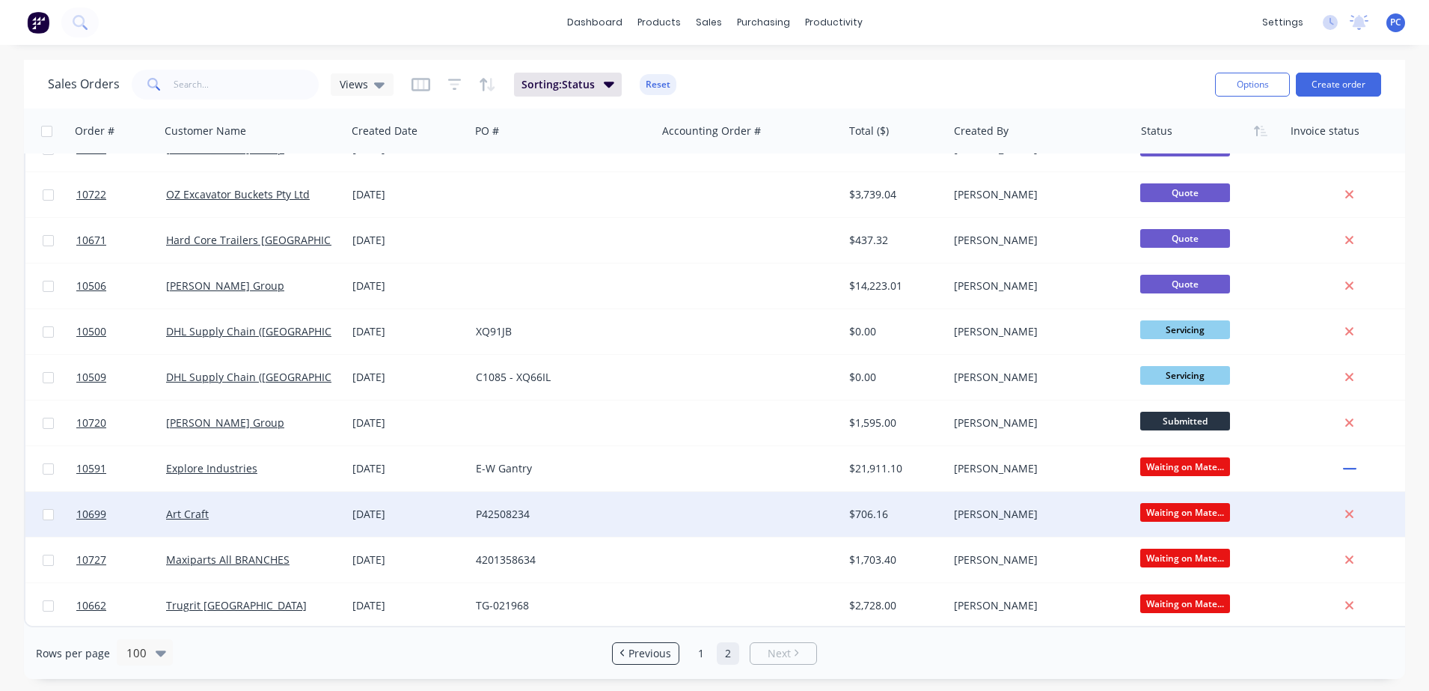
click at [596, 516] on div "P42508234" at bounding box center [563, 514] width 186 height 45
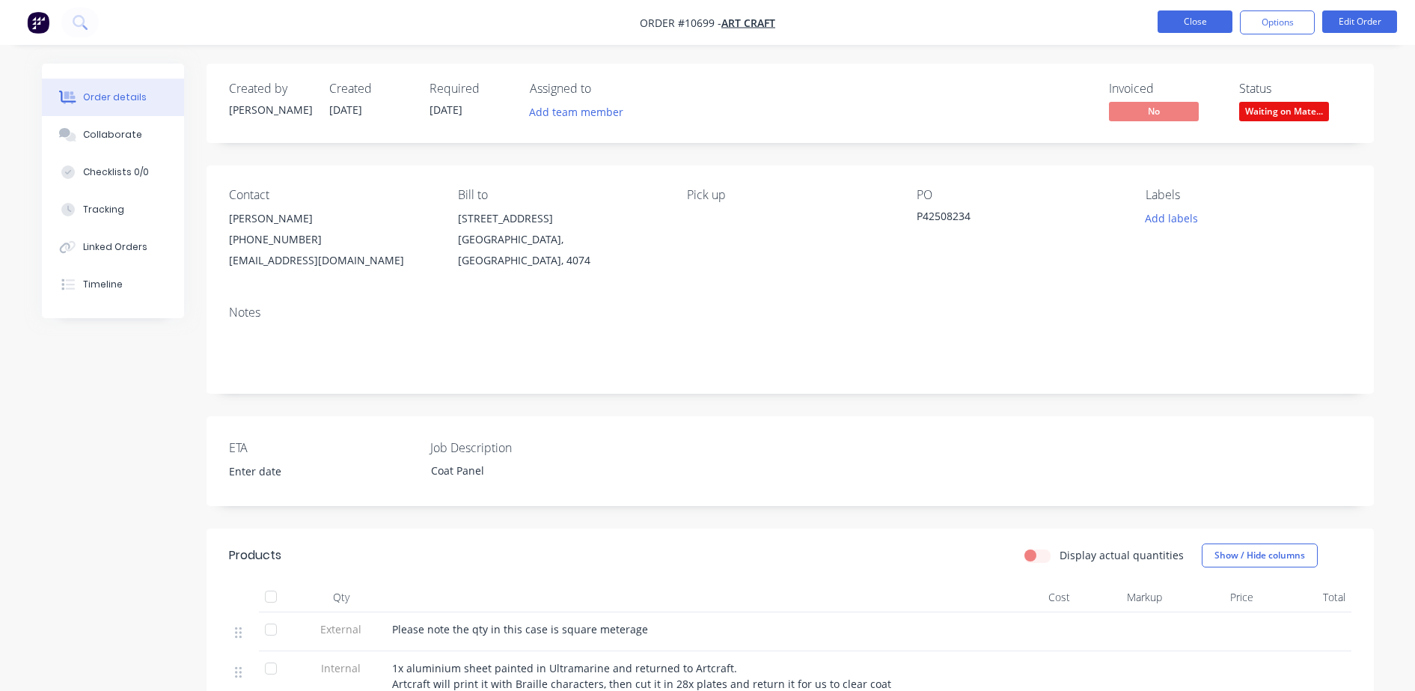
click at [1197, 20] on button "Close" at bounding box center [1195, 21] width 75 height 22
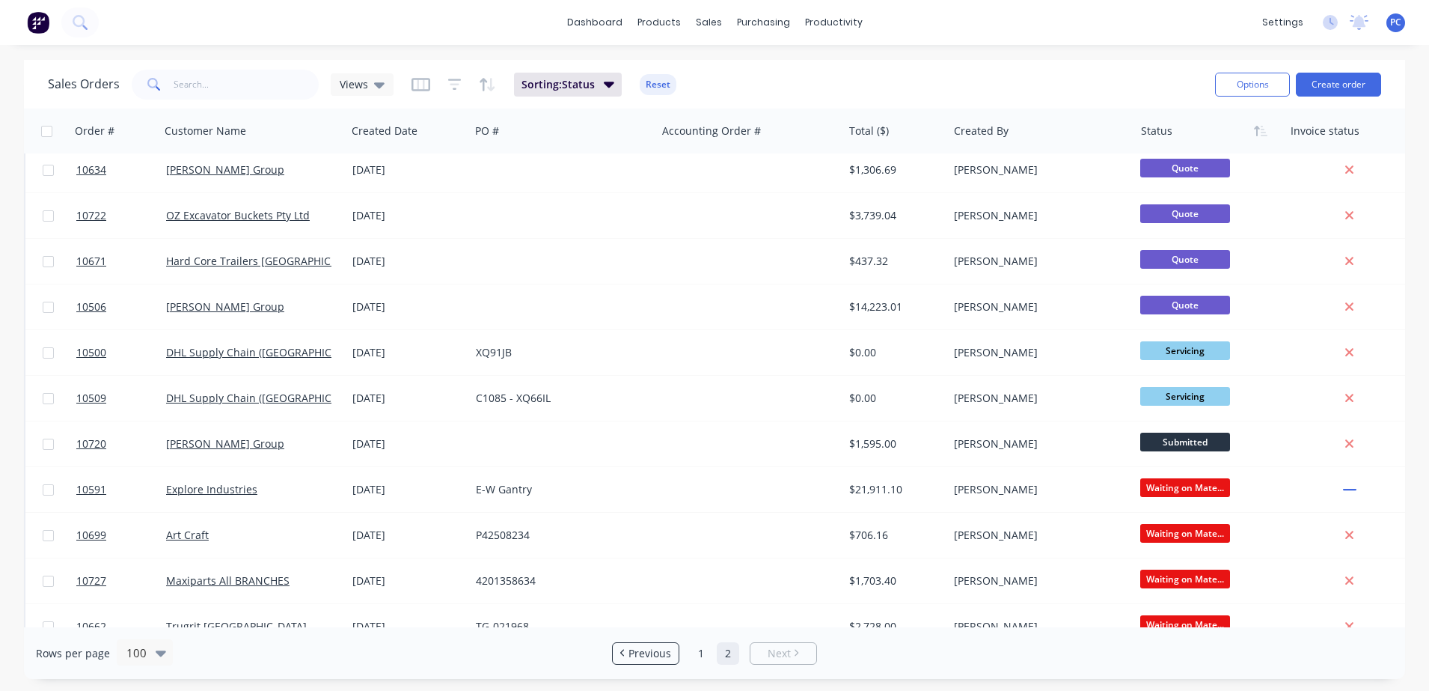
scroll to position [1679, 0]
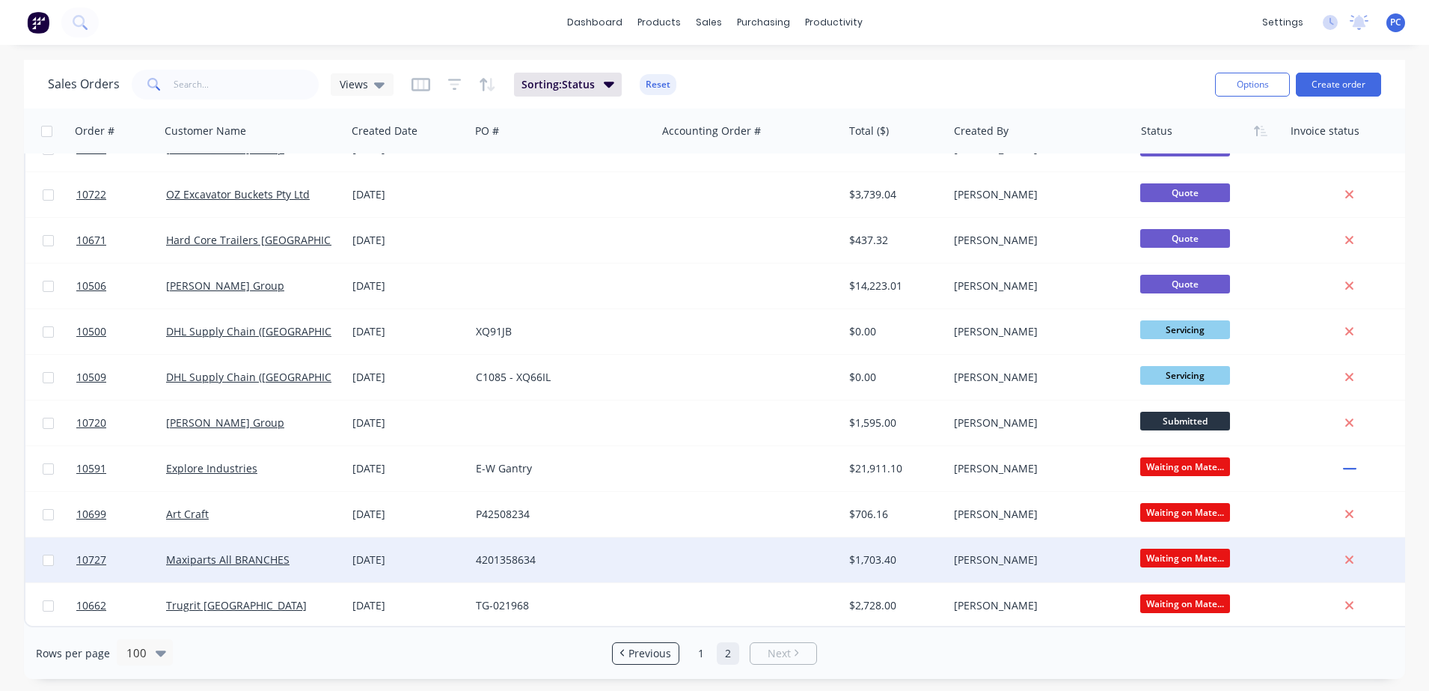
click at [575, 556] on div "4201358634" at bounding box center [559, 559] width 166 height 15
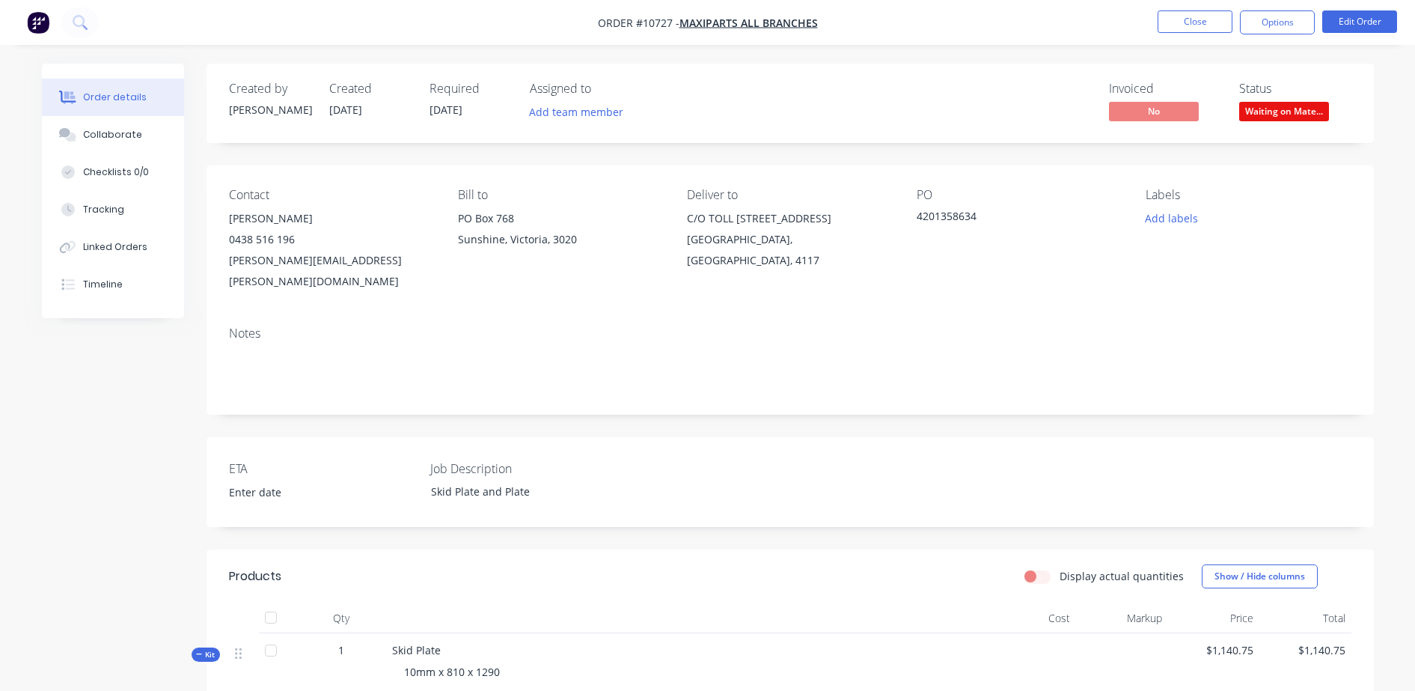
click at [1191, 34] on li "Close" at bounding box center [1195, 22] width 75 height 24
click at [1197, 25] on button "Close" at bounding box center [1195, 21] width 75 height 22
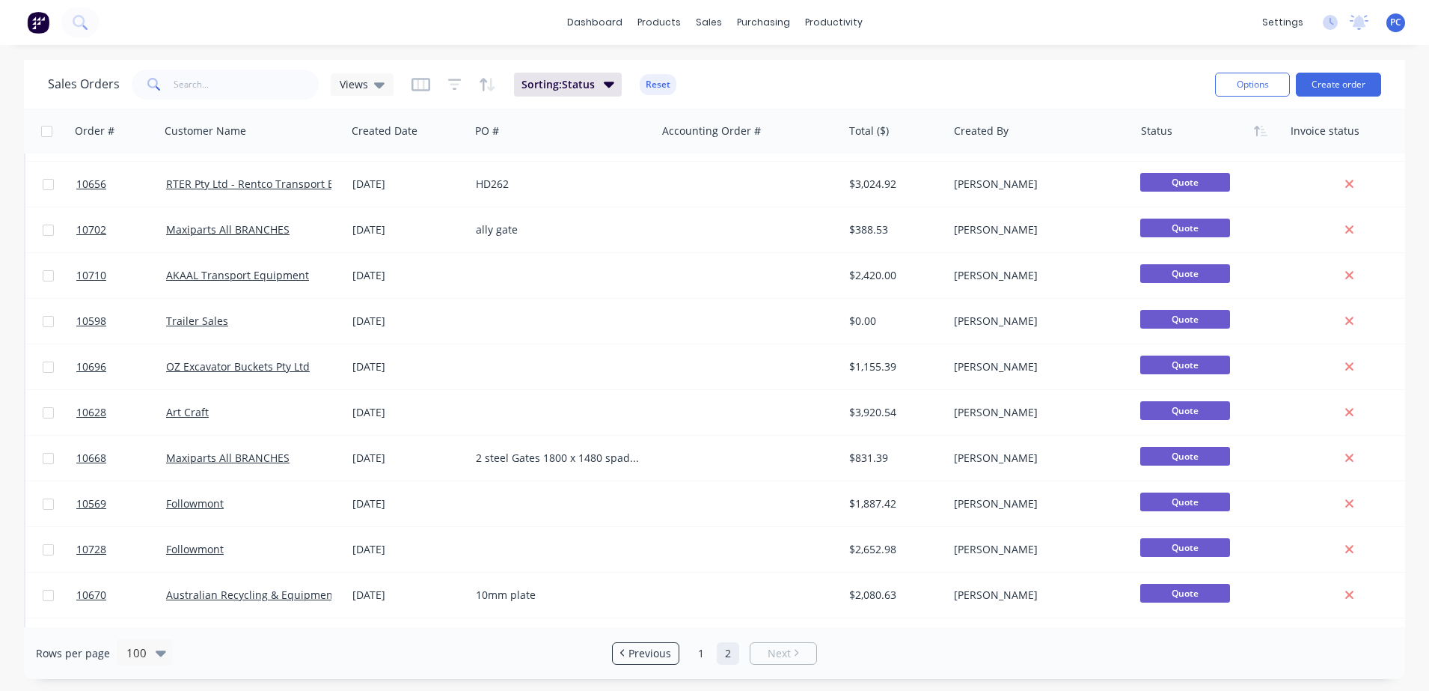
scroll to position [1679, 0]
